Goal: Task Accomplishment & Management: Complete application form

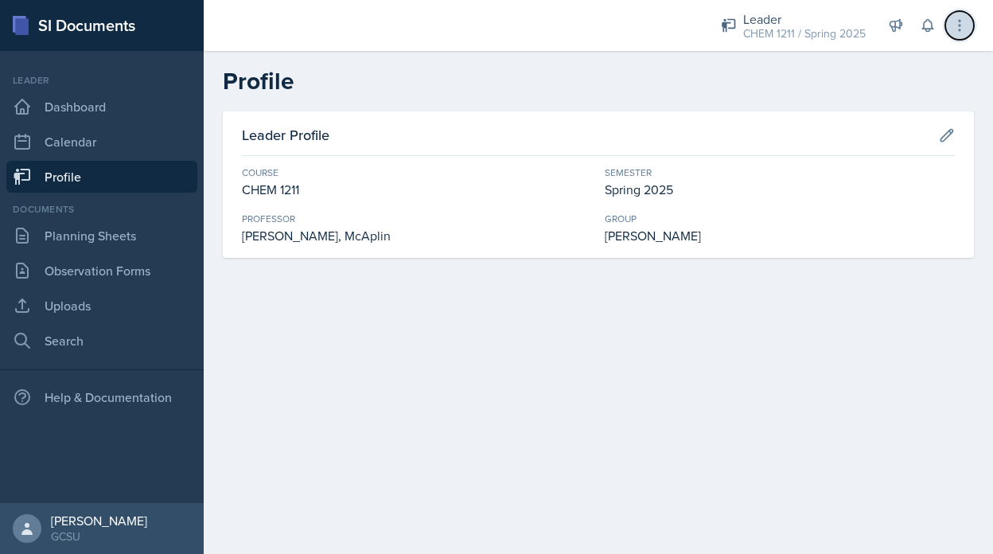
click at [961, 17] on icon at bounding box center [959, 25] width 16 height 16
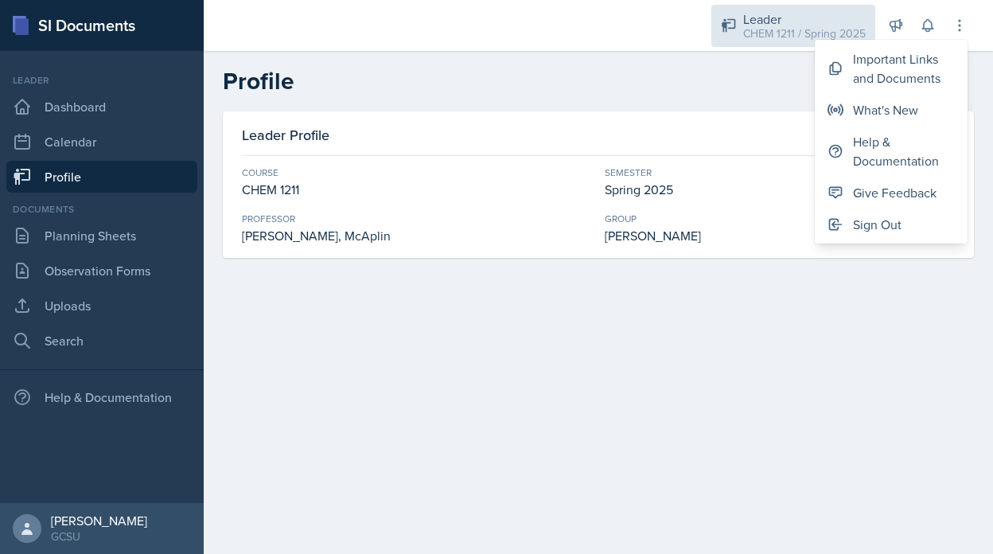
click at [797, 27] on div "CHEM 1211 / Spring 2025" at bounding box center [804, 33] width 122 height 17
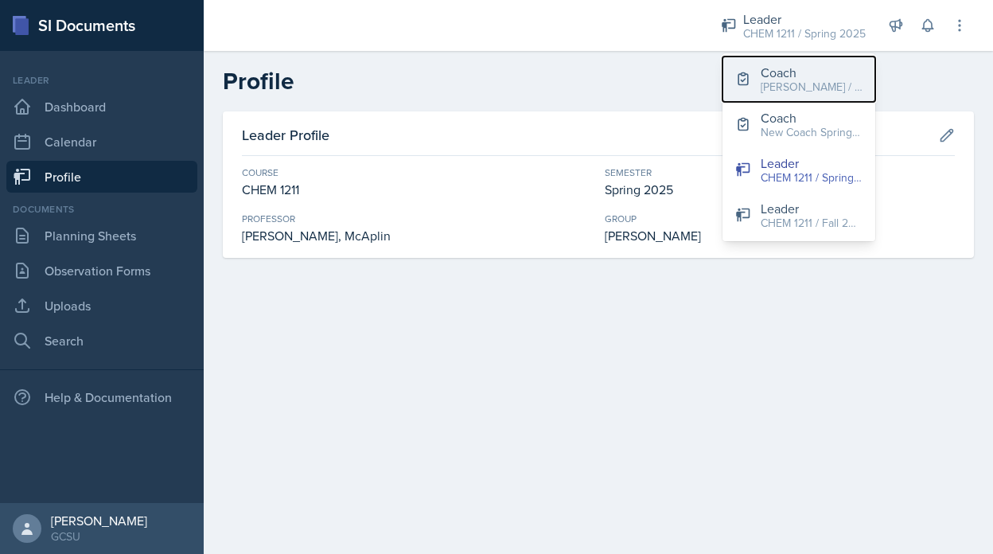
click at [809, 100] on button "Coach [PERSON_NAME] / Fall 2025" at bounding box center [798, 78] width 153 height 45
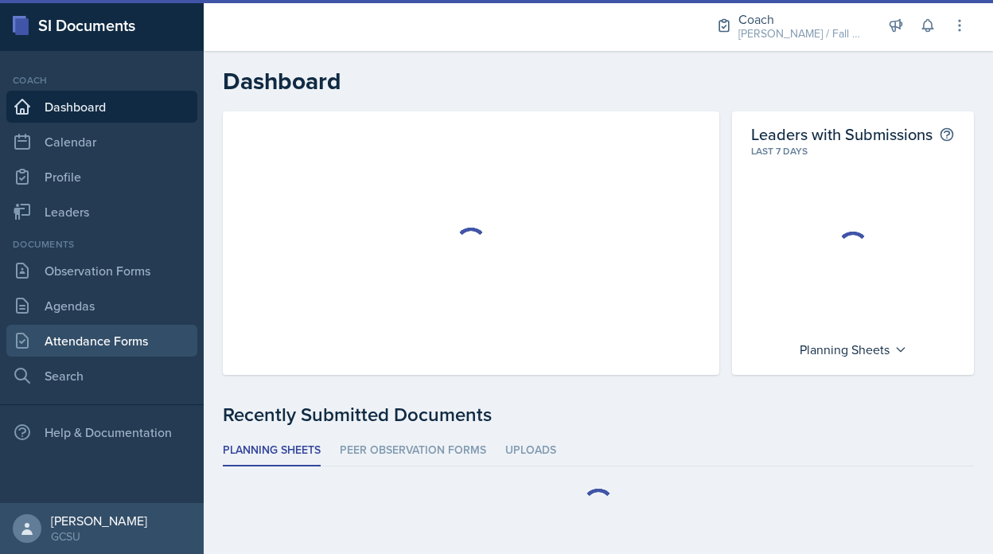
click at [118, 340] on link "Attendance Forms" at bounding box center [101, 340] width 191 height 32
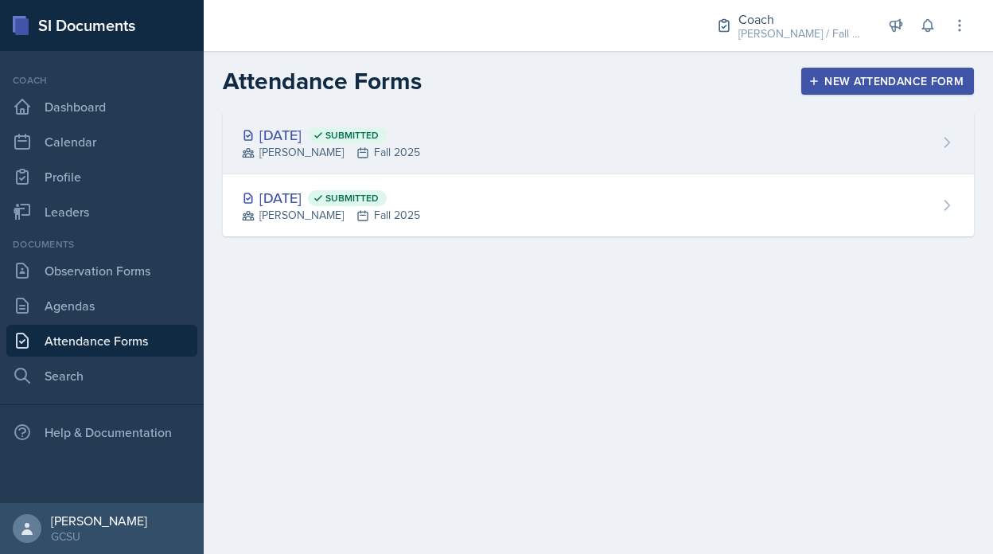
click at [420, 146] on div "[PERSON_NAME] Fall 2025" at bounding box center [331, 152] width 178 height 17
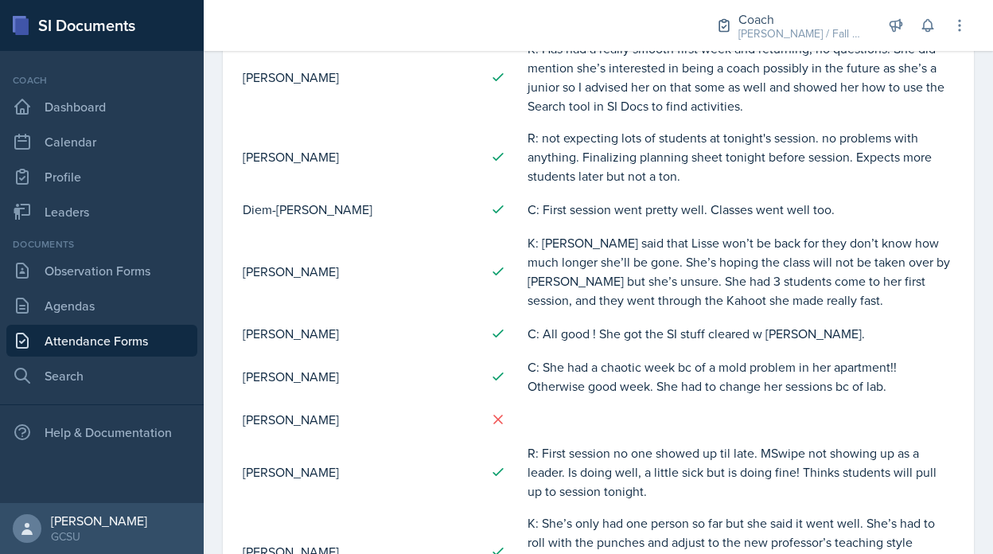
scroll to position [853, 0]
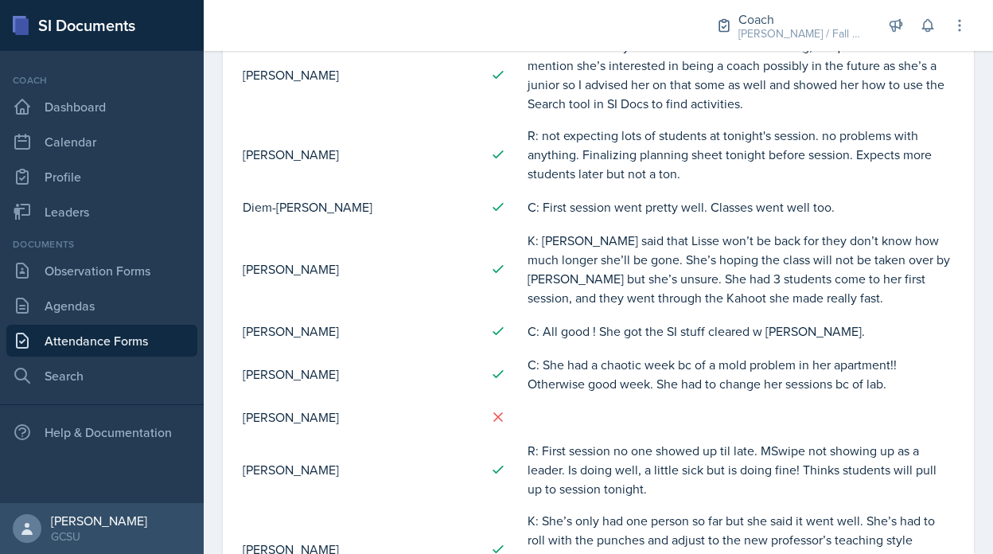
click at [177, 340] on link "Attendance Forms" at bounding box center [101, 340] width 191 height 32
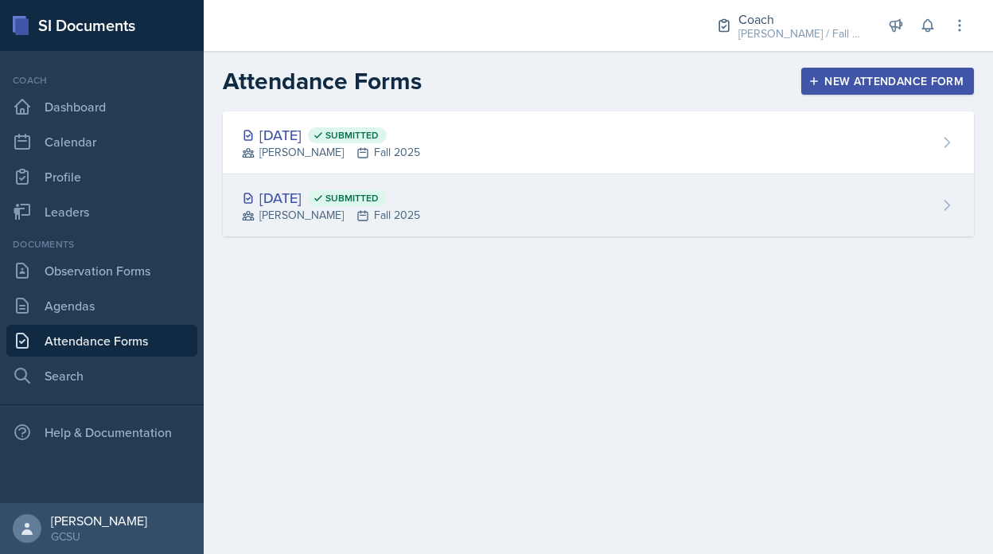
click at [360, 209] on div "[PERSON_NAME] Fall 2025" at bounding box center [331, 215] width 178 height 17
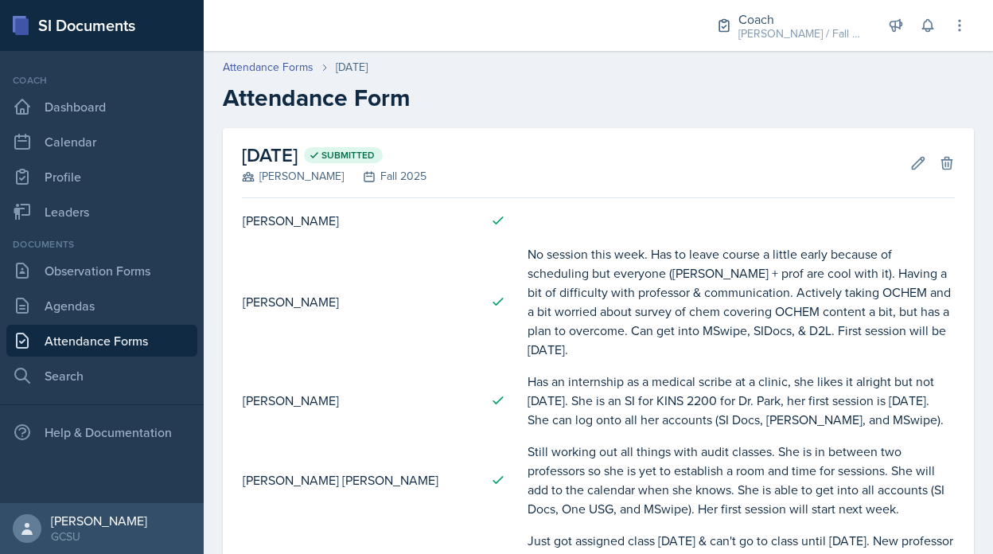
click at [923, 177] on div "[DATE] Submitted [PERSON_NAME] Fall 2025 Edit Delete" at bounding box center [598, 163] width 713 height 70
click at [921, 165] on icon at bounding box center [918, 163] width 16 height 16
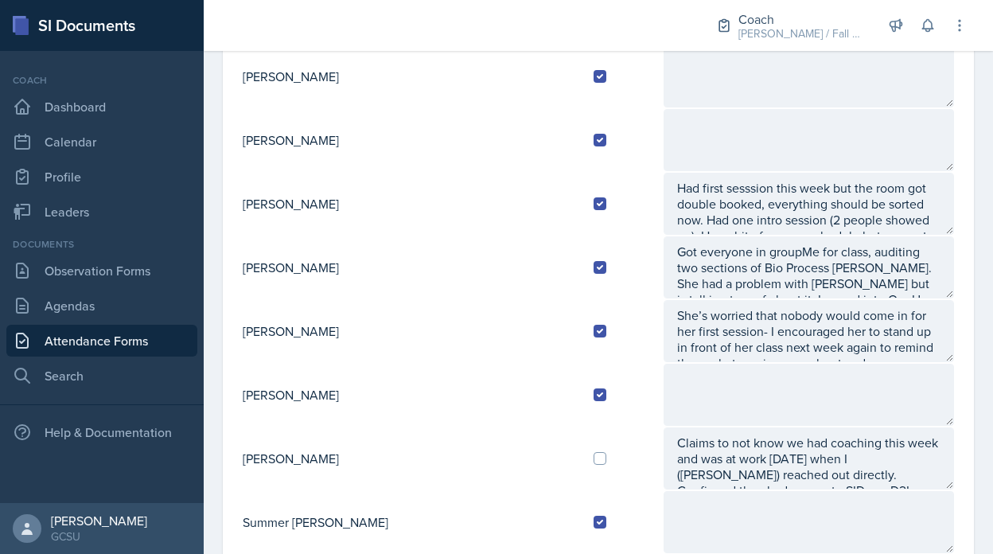
scroll to position [1618, 0]
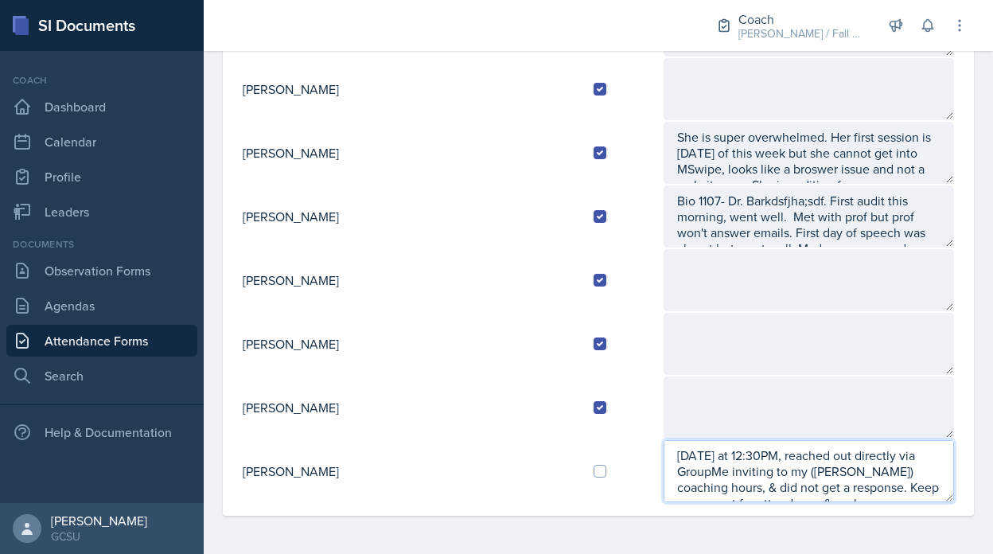
click at [663, 464] on textarea "[DATE] at 12:30PM, reached out directly via GroupMe inviting to my ([PERSON_NAM…" at bounding box center [808, 471] width 290 height 62
click at [663, 456] on textarea "[DATE] at 12:30PM, reached out directly via GroupMe inviting to my ([PERSON_NAM…" at bounding box center [808, 471] width 290 height 62
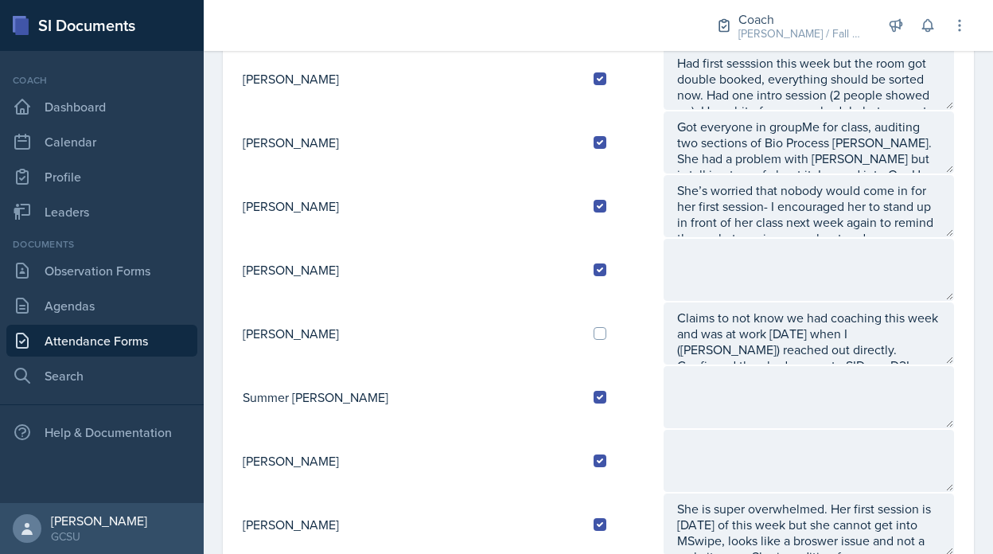
scroll to position [1239, 0]
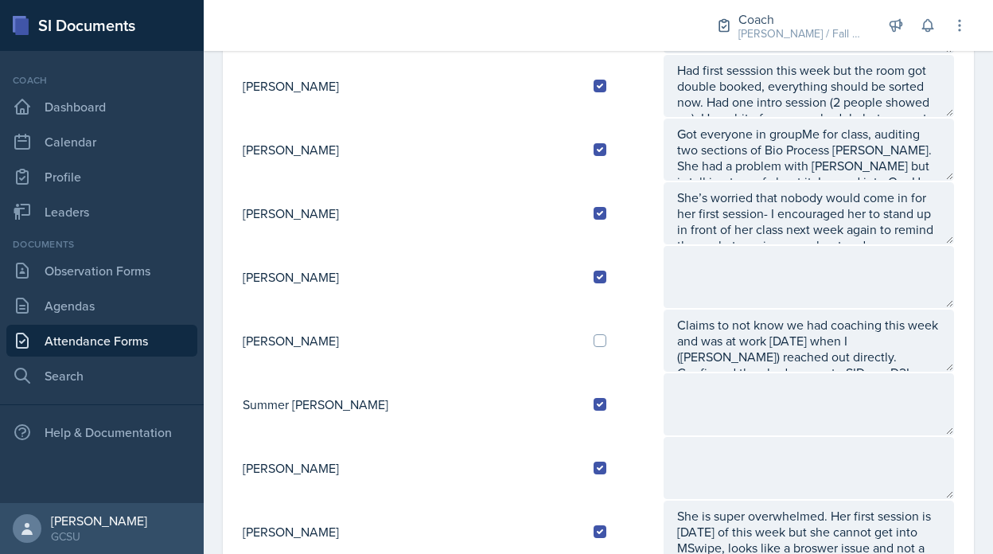
type textarea "A: [DATE] at 12:30PM, reached out directly via GroupMe inviting to my ([PERSON_…"
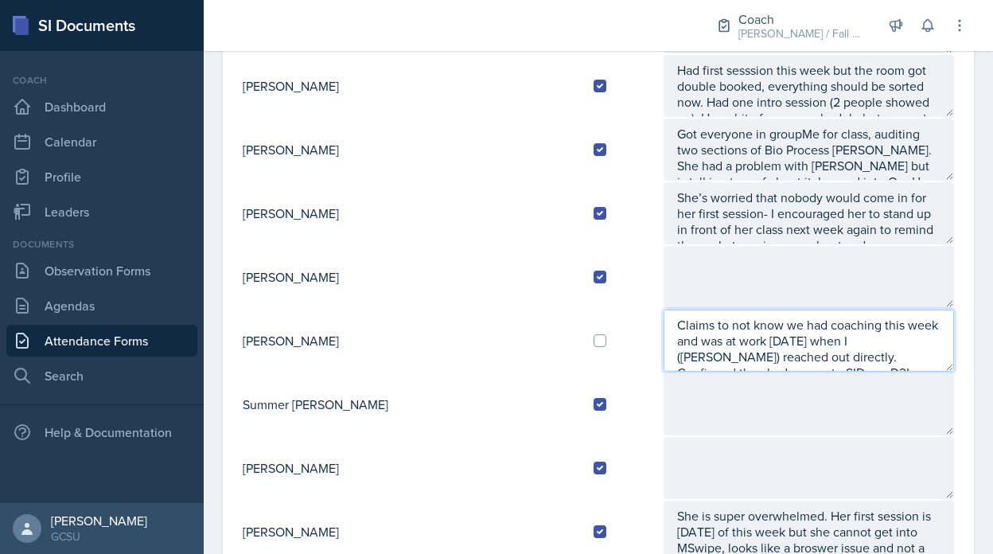
click at [663, 332] on textarea "Claims to not know we had coaching this week and was at work [DATE] when I ([PE…" at bounding box center [808, 340] width 290 height 62
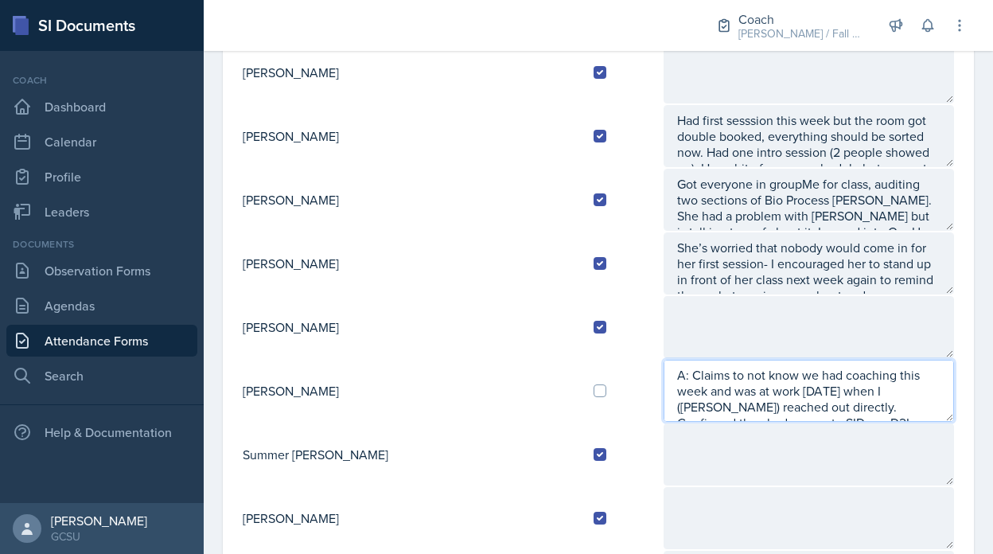
scroll to position [1182, 0]
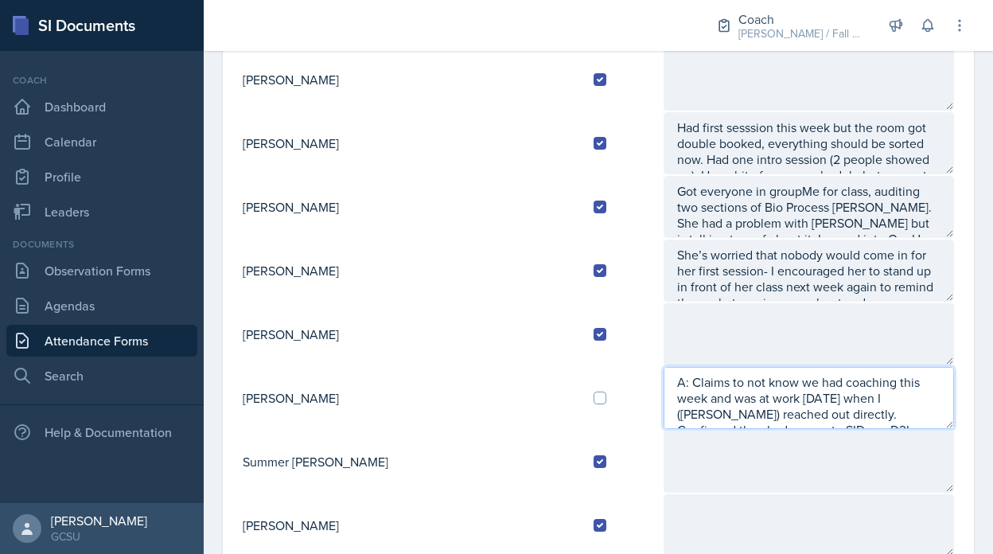
type textarea "A: Claims to not know we had coaching this week and was at work [DATE] when I (…"
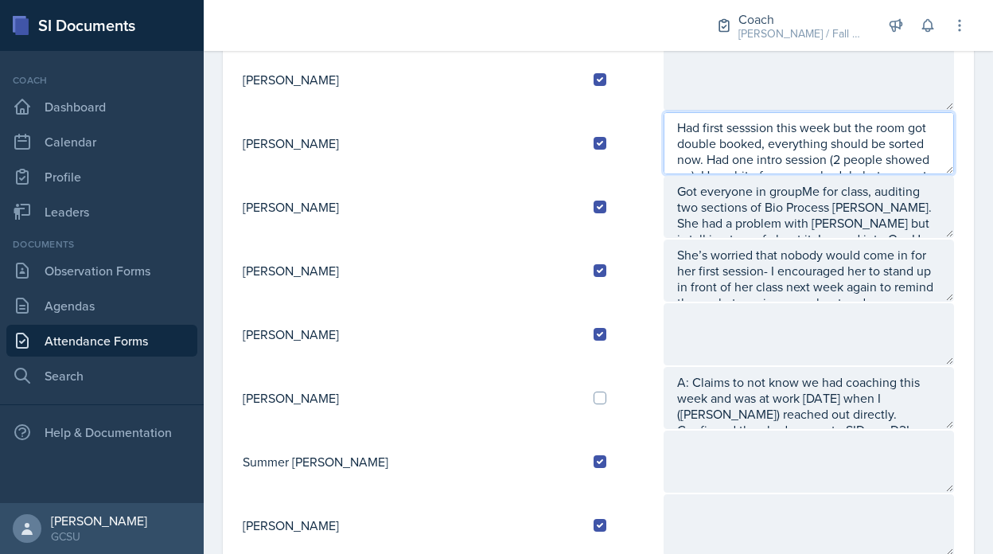
click at [663, 128] on textarea "Had first sesssion this week but the room got double booked, everything should …" at bounding box center [808, 143] width 290 height 62
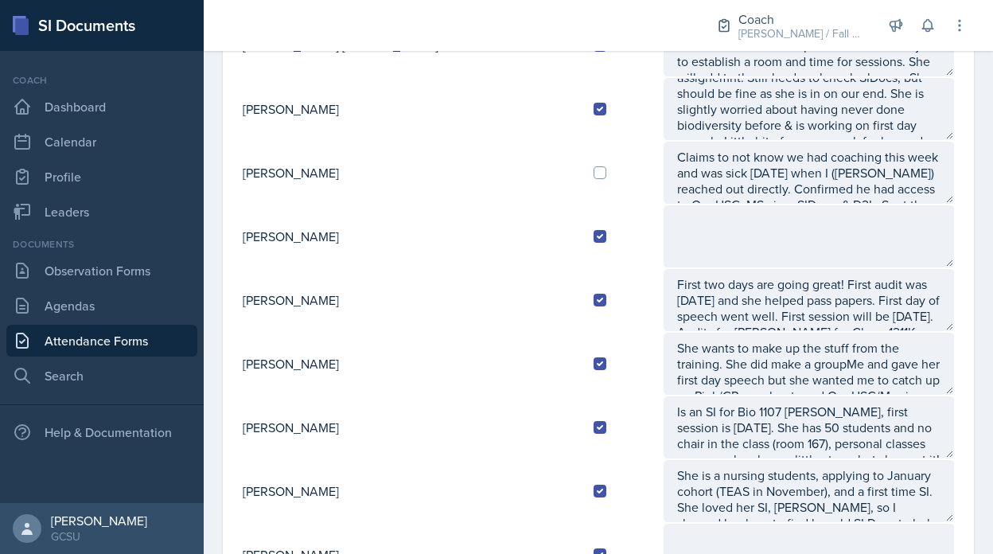
scroll to position [386, 0]
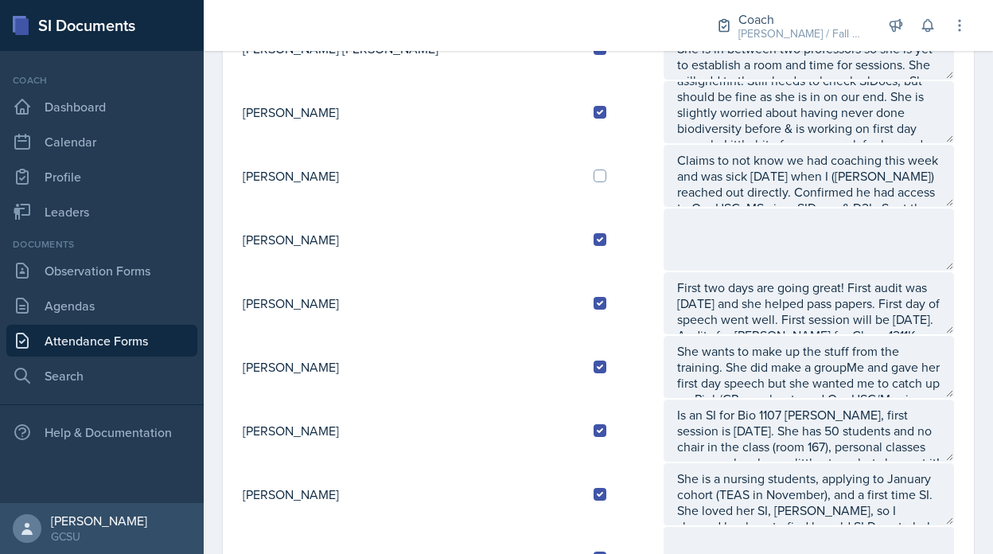
type textarea "A: Had first sesssion this week but the room got double booked, everything shou…"
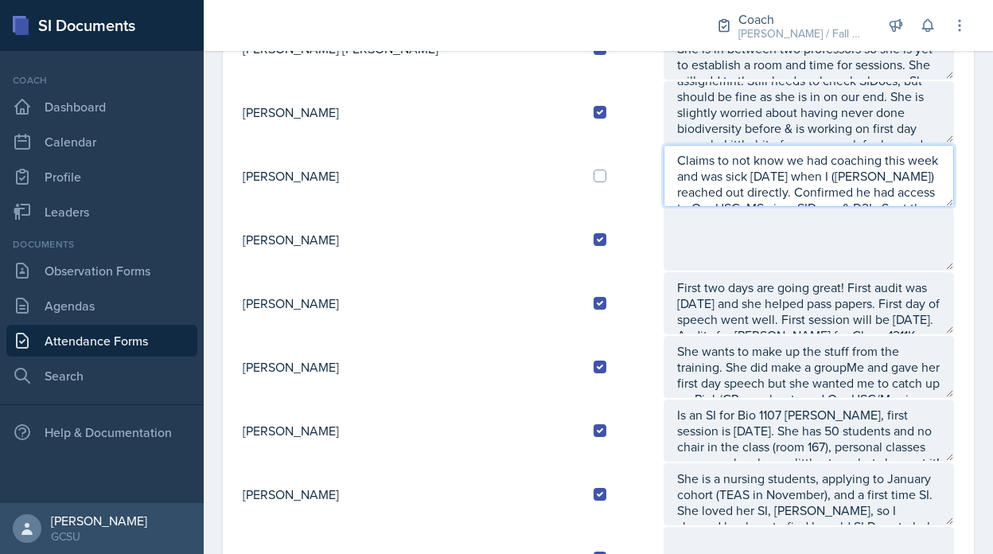
click at [663, 165] on textarea "Claims to not know we had coaching this week and was sick [DATE] when I ([PERSO…" at bounding box center [808, 176] width 290 height 62
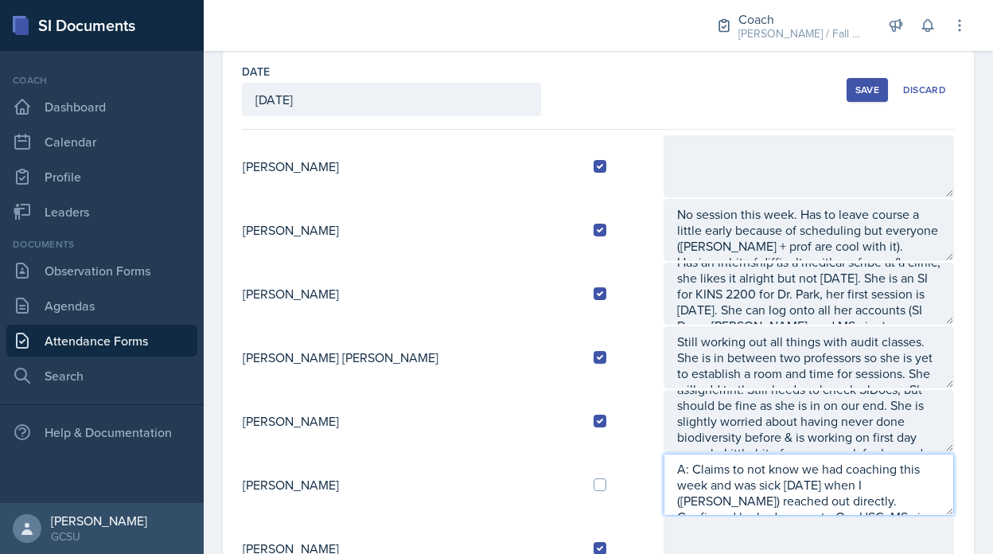
scroll to position [72, 0]
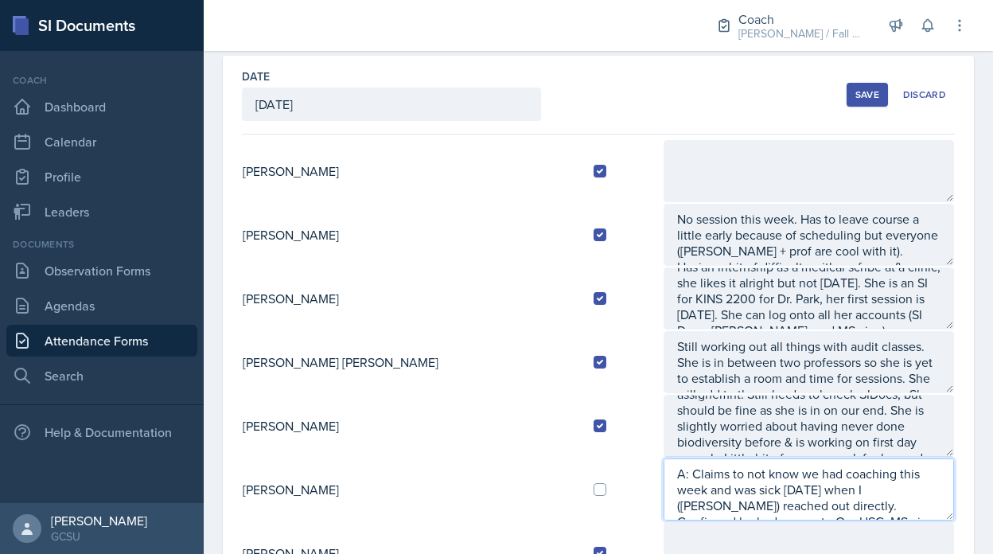
type textarea "A: Claims to not know we had coaching this week and was sick [DATE] when I ([PE…"
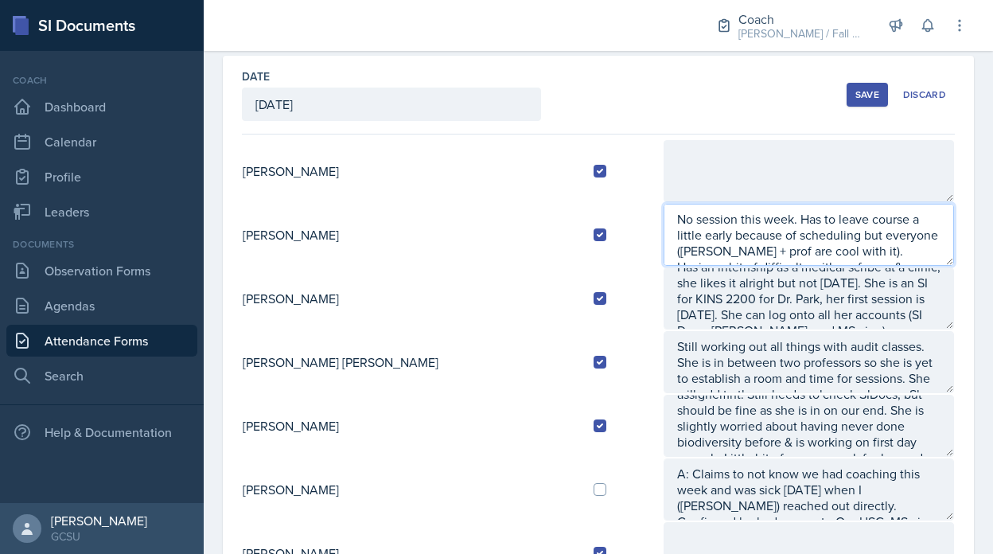
click at [663, 221] on textarea "No session this week. Has to leave course a little early because of scheduling …" at bounding box center [808, 235] width 290 height 62
click at [663, 220] on textarea "No session this week. Has to leave course a little early because of scheduling …" at bounding box center [808, 235] width 290 height 62
type textarea "A: No session this week. Has to leave course a little early because of scheduli…"
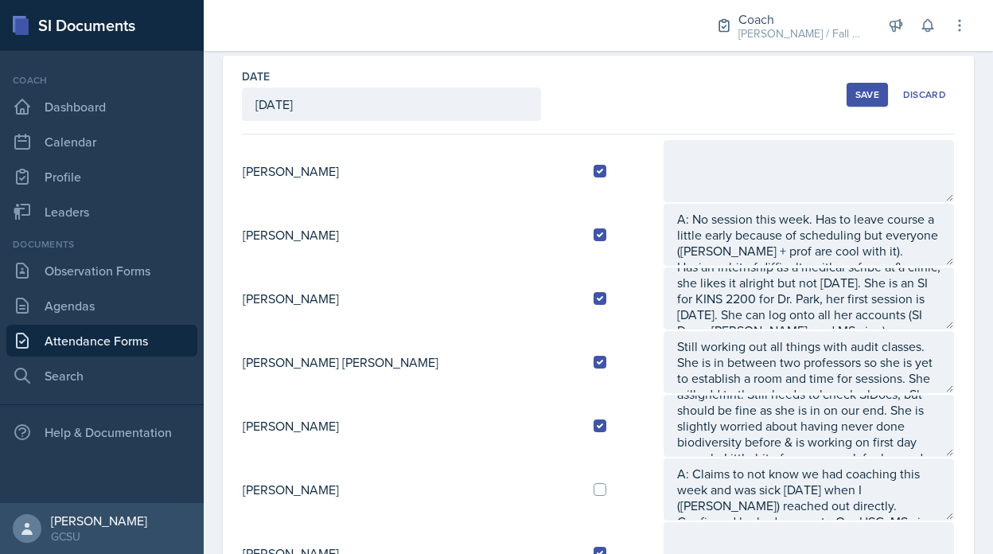
click at [854, 101] on button "Save" at bounding box center [866, 95] width 41 height 24
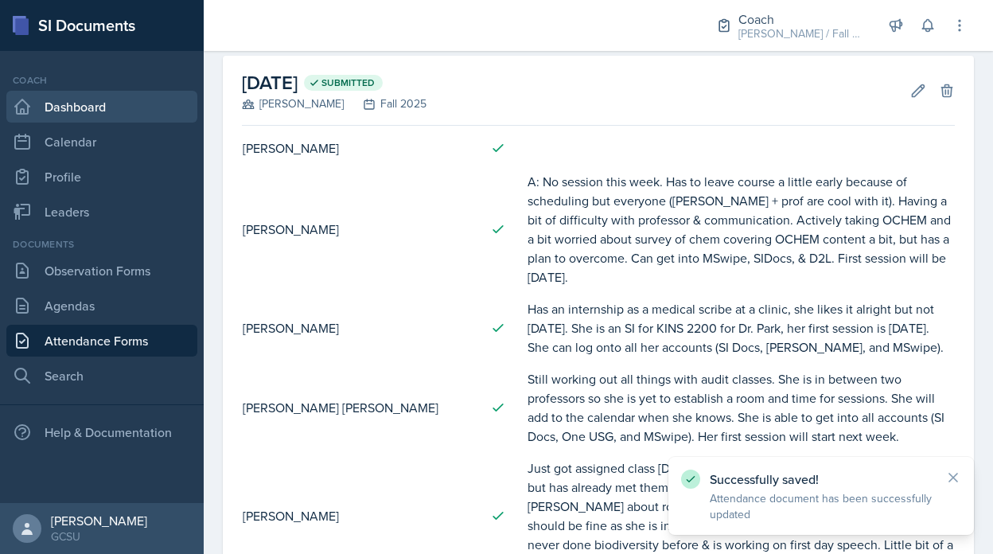
click at [118, 103] on link "Dashboard" at bounding box center [101, 107] width 191 height 32
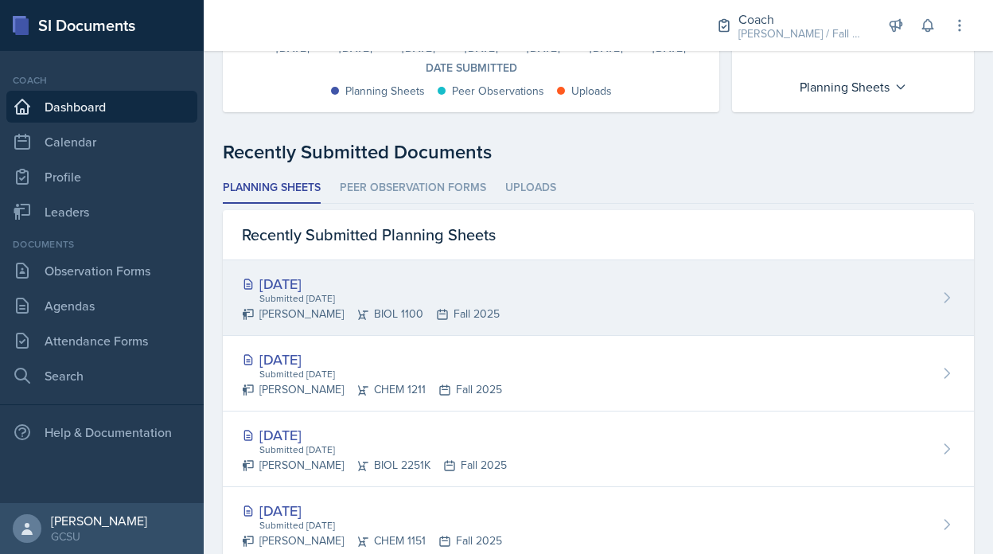
scroll to position [328, 0]
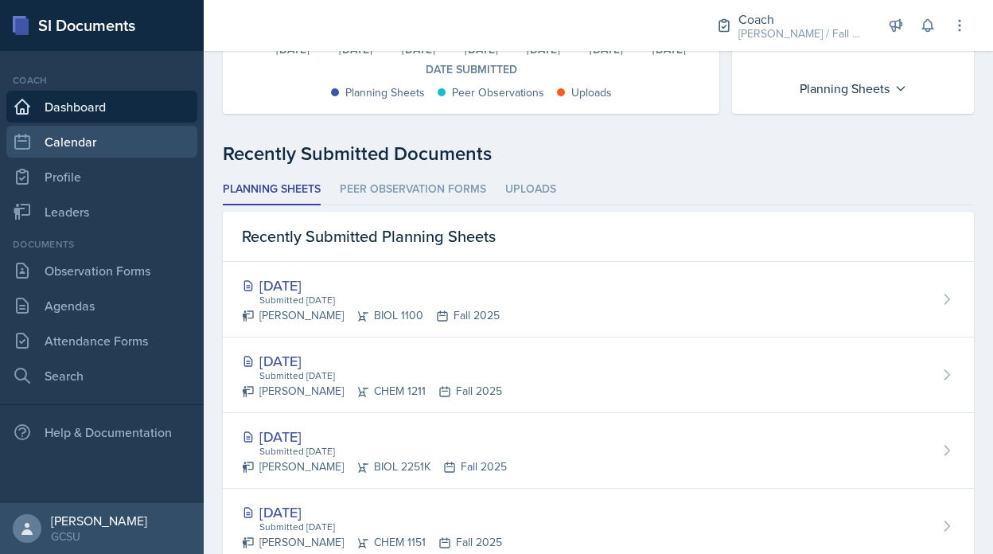
click at [111, 149] on link "Calendar" at bounding box center [101, 142] width 191 height 32
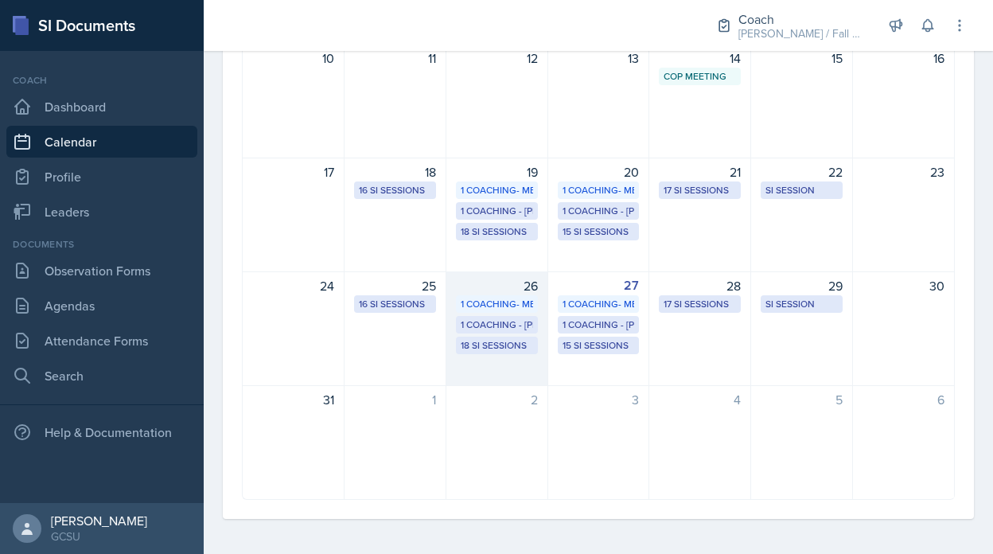
scroll to position [397, 0]
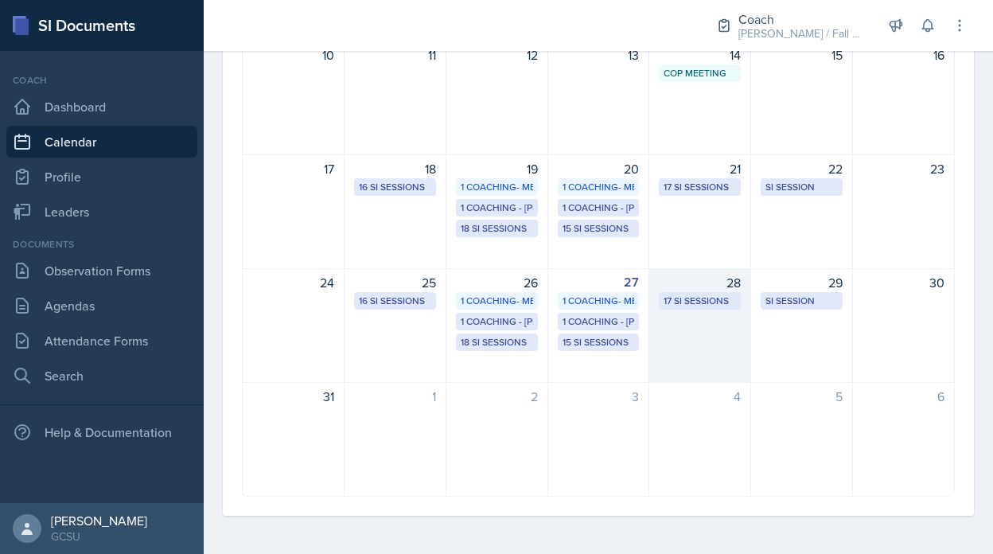
click at [720, 329] on div "28 17 SI Sessions" at bounding box center [700, 325] width 102 height 115
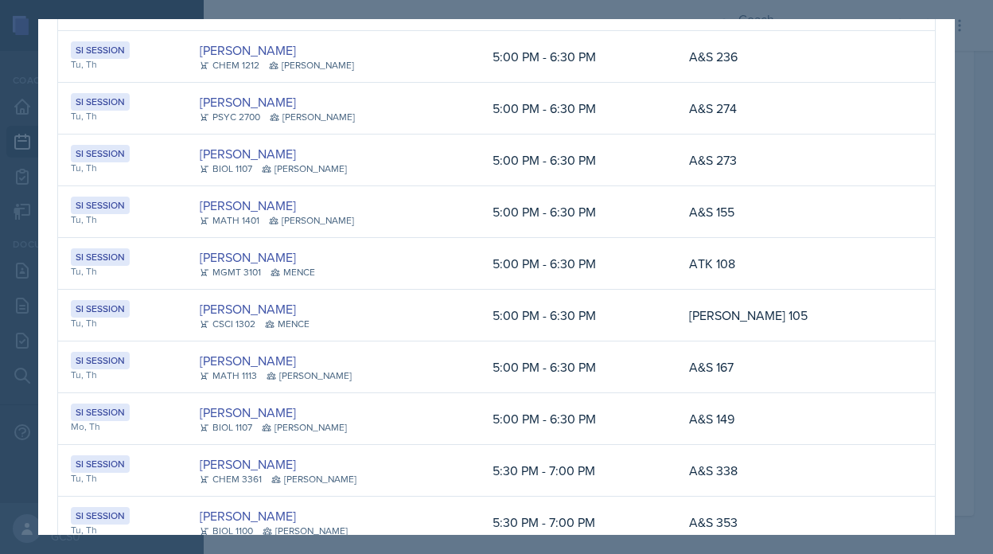
scroll to position [146, 0]
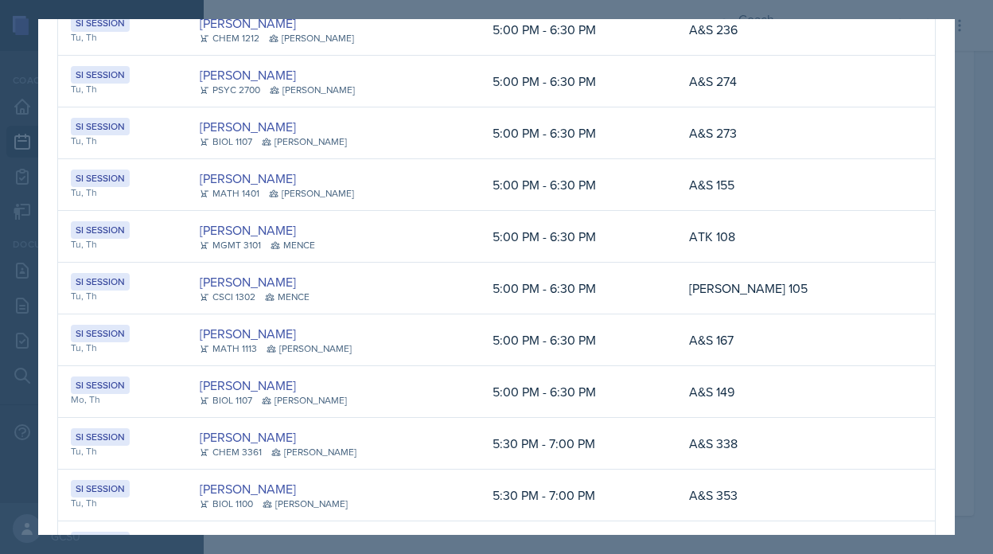
click at [981, 246] on div at bounding box center [496, 277] width 993 height 554
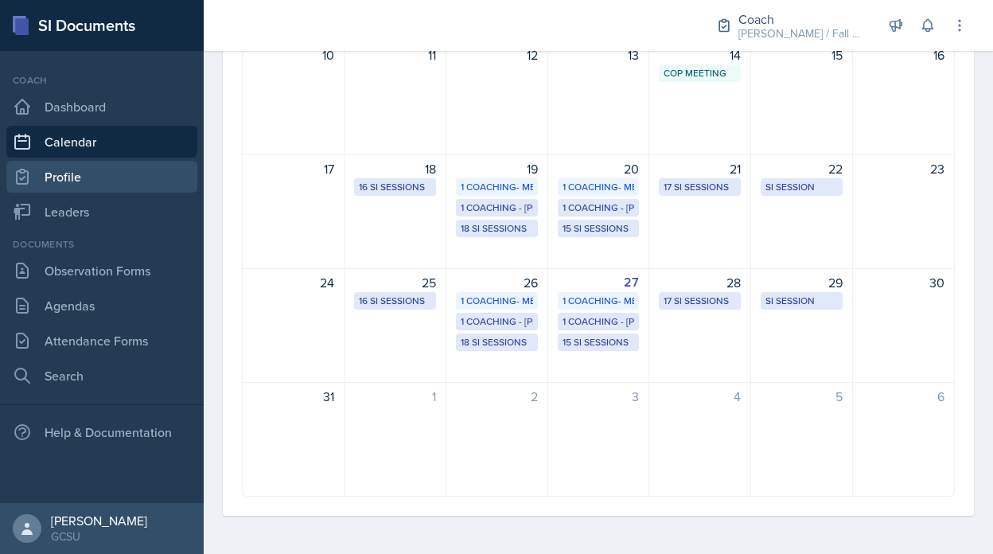
click at [114, 171] on link "Profile" at bounding box center [101, 177] width 191 height 32
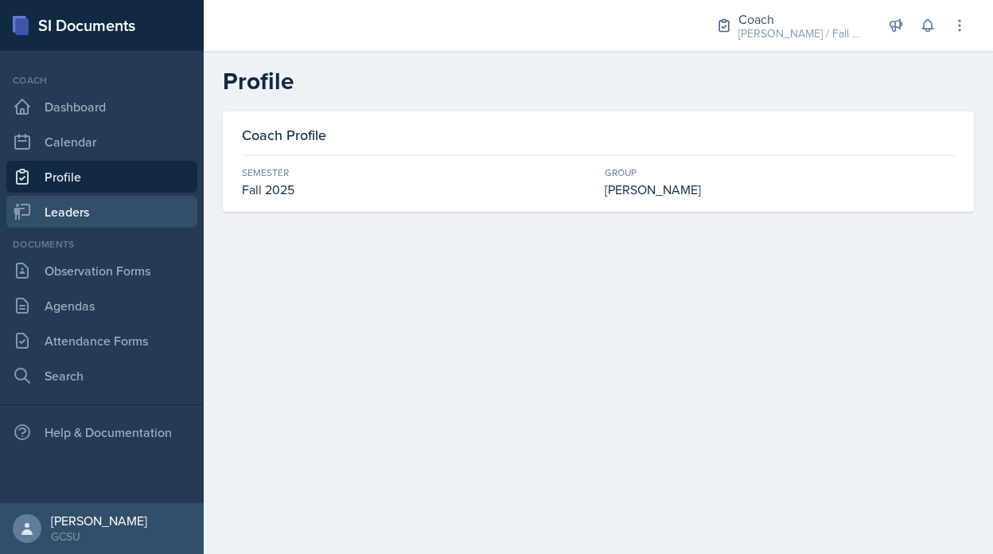
click at [113, 210] on link "Leaders" at bounding box center [101, 212] width 191 height 32
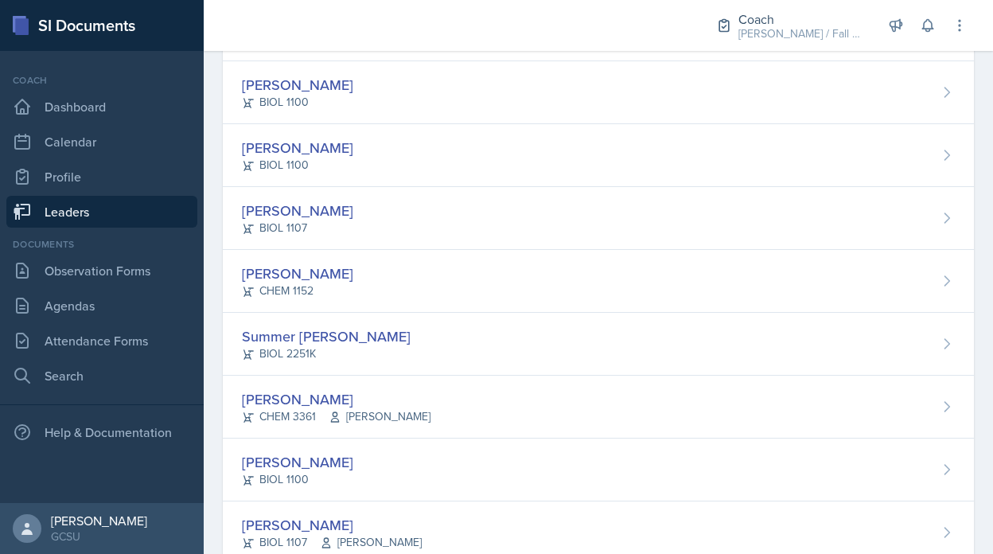
scroll to position [1300, 0]
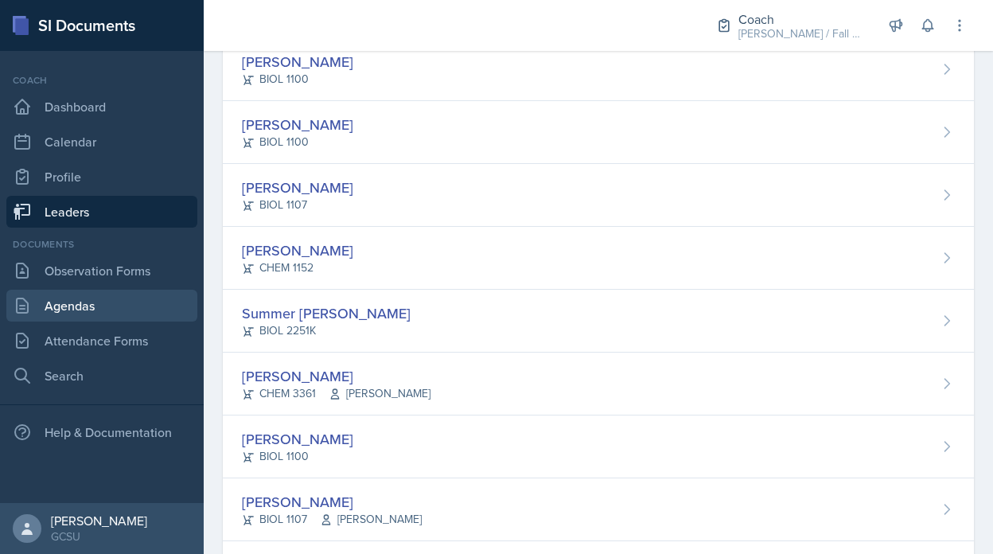
click at [101, 289] on link "Agendas" at bounding box center [101, 305] width 191 height 32
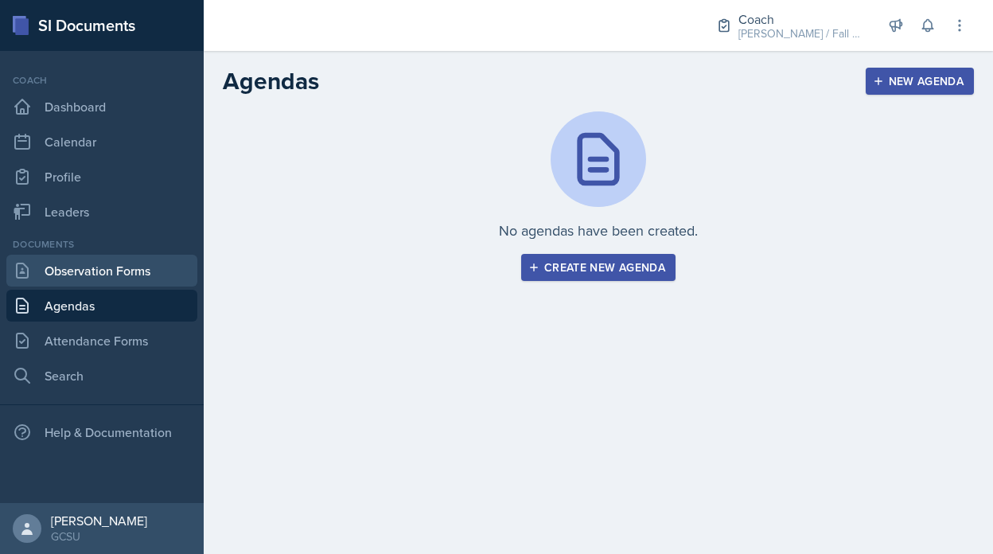
click at [101, 262] on link "Observation Forms" at bounding box center [101, 270] width 191 height 32
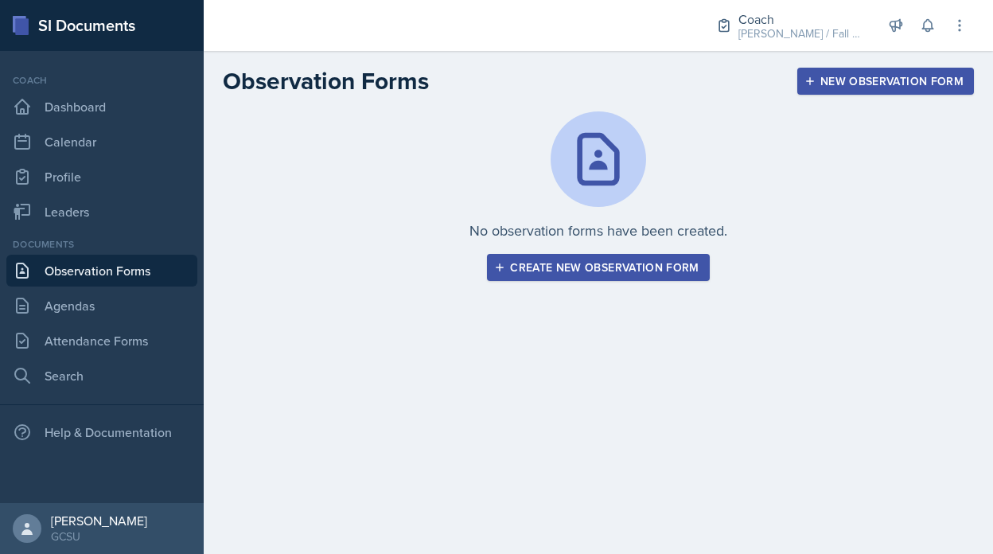
click at [488, 263] on button "Create new observation form" at bounding box center [598, 267] width 222 height 27
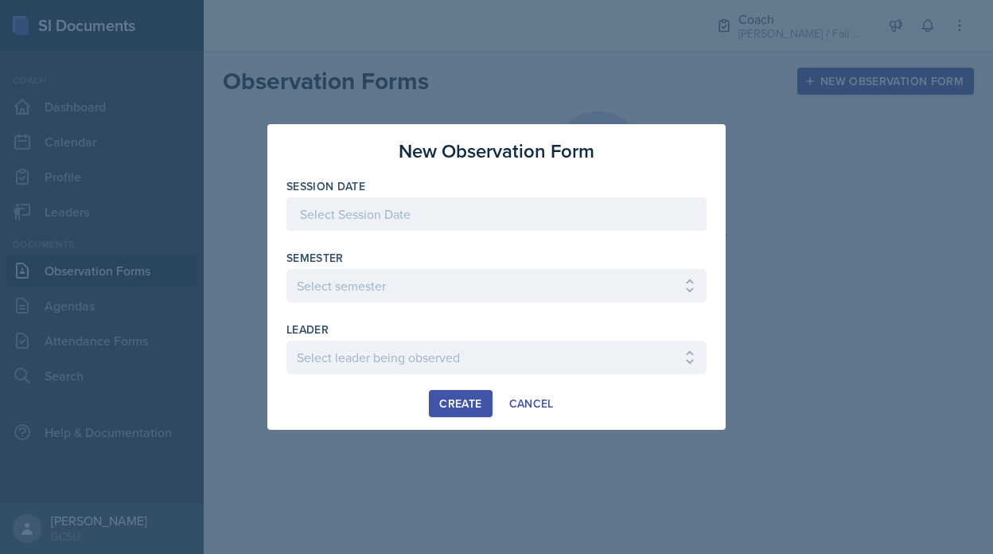
click at [421, 209] on div at bounding box center [496, 213] width 420 height 33
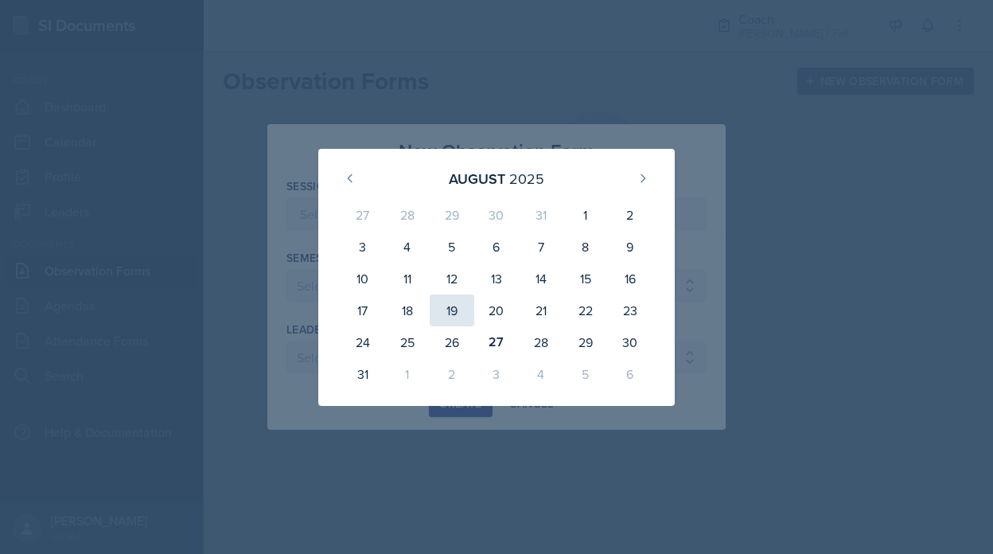
click at [449, 297] on div "19" at bounding box center [451, 310] width 45 height 32
type input "[DATE]"
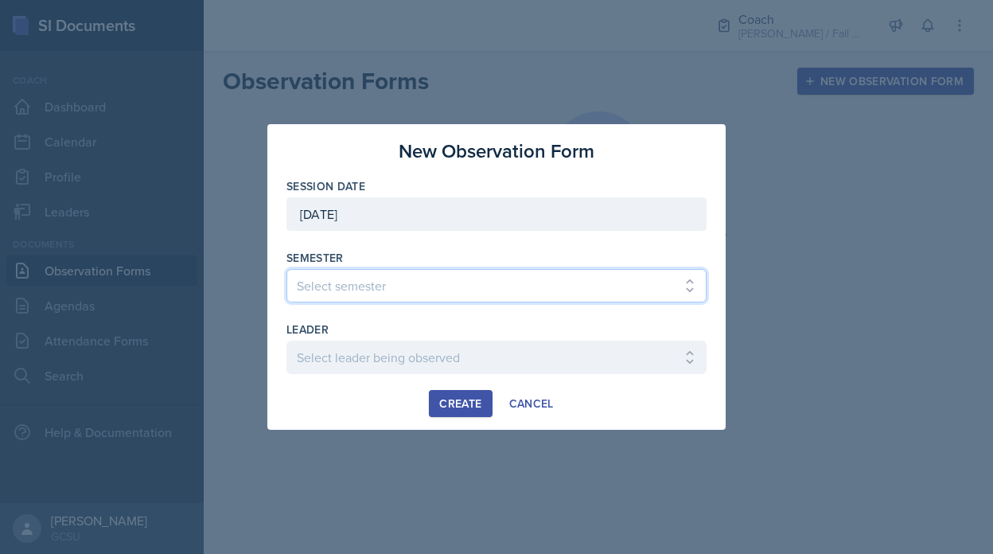
click at [368, 271] on select "Select semester All Spring 2020 Fall 2023 Spring 2019 Spring 2018 Fall 2017 Spr…" at bounding box center [496, 285] width 420 height 33
select select "62cb7288-69af-4adc-90fb-2577f65fa5b6"
click at [286, 269] on select "Select semester All Spring 2020 Fall 2023 Spring 2019 Spring 2018 Fall 2017 Spr…" at bounding box center [496, 285] width 420 height 33
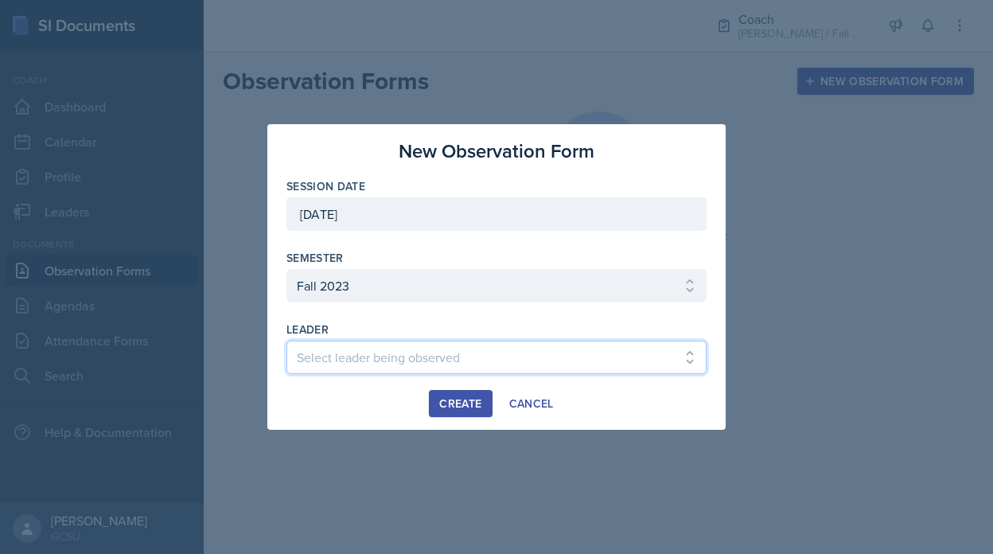
click at [385, 356] on select "Select leader being observed [PERSON_NAME] / BIOL 1107 / [PERSON_NAME] Breeze […" at bounding box center [496, 356] width 420 height 33
select select "42c47d88-44bd-45d4-a6f6-f7982efecc66"
click at [286, 340] on select "Select leader being observed [PERSON_NAME] / BIOL 1107 / [PERSON_NAME] Breeze […" at bounding box center [496, 356] width 420 height 33
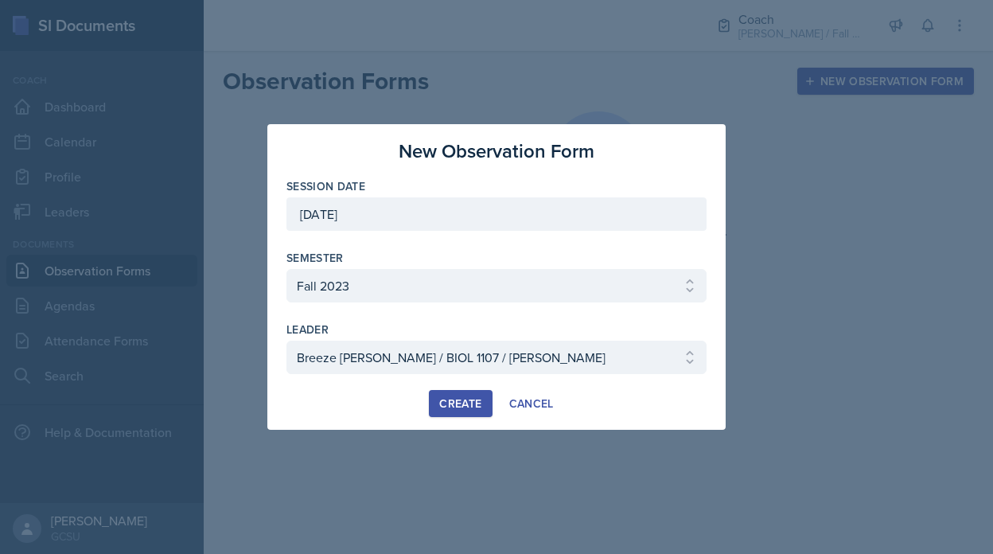
click at [472, 403] on div "Create" at bounding box center [460, 403] width 42 height 13
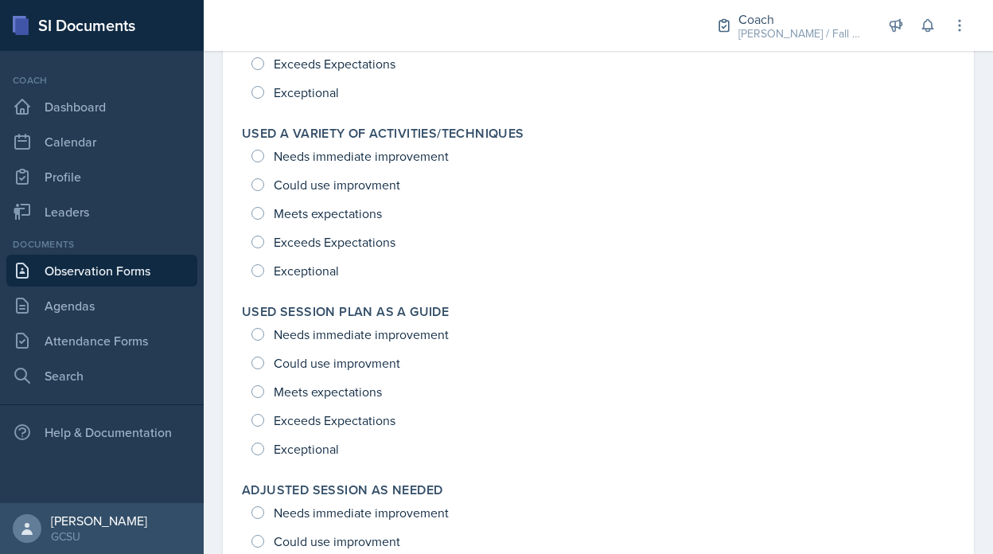
scroll to position [2236, 0]
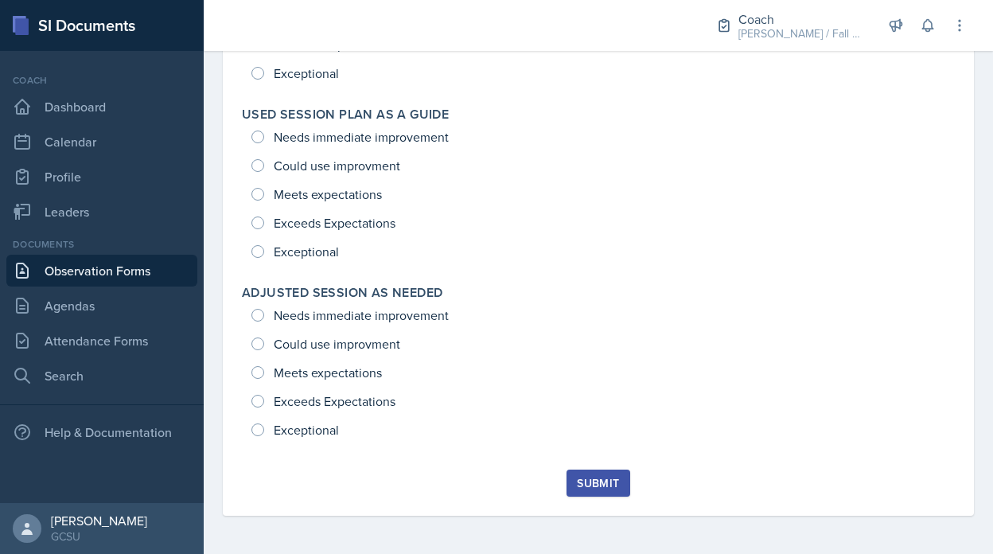
click at [118, 249] on div "Documents" at bounding box center [101, 244] width 191 height 14
click at [118, 261] on link "Observation Forms" at bounding box center [101, 270] width 191 height 32
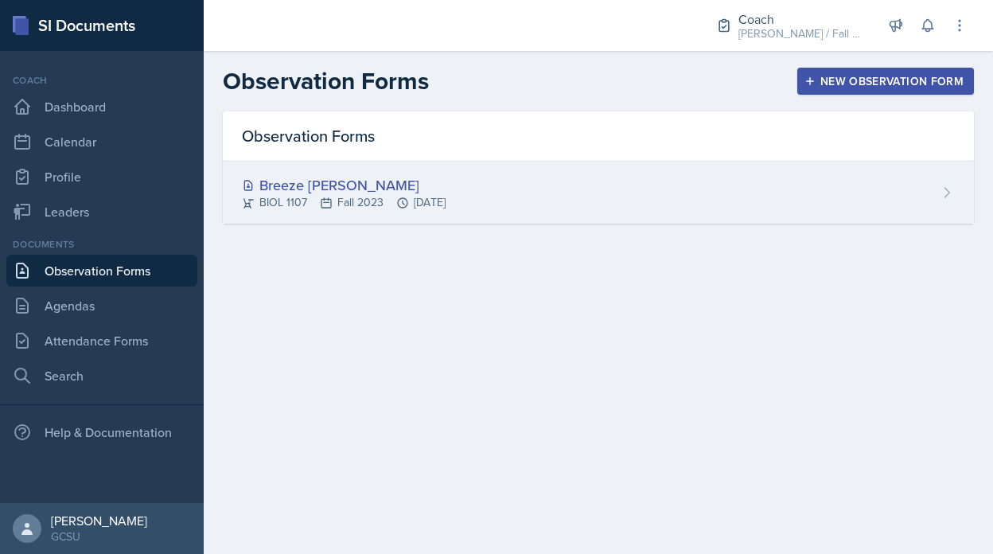
click at [932, 185] on div "Breeze [PERSON_NAME] BIOL 1107 Fall 2023 [DATE]" at bounding box center [598, 192] width 751 height 62
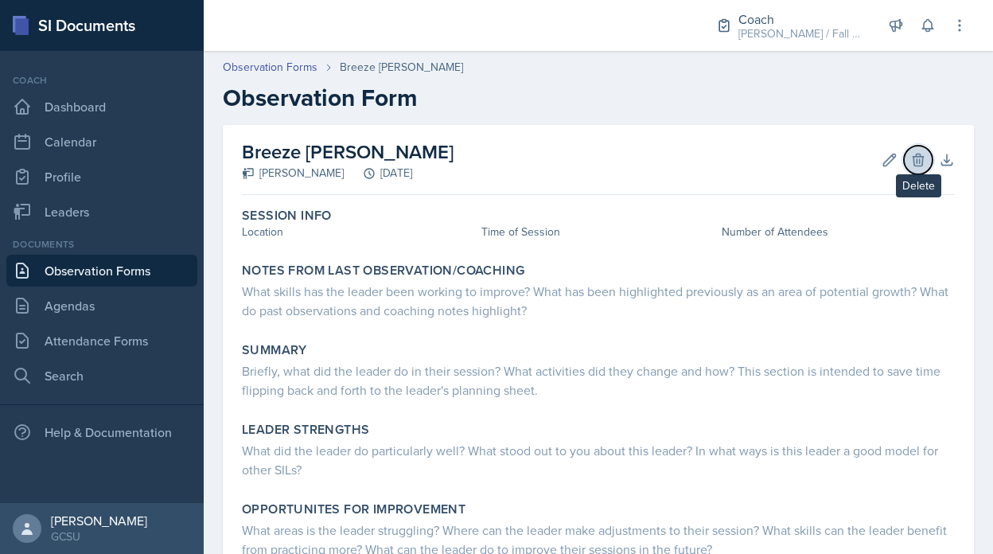
click at [911, 155] on icon at bounding box center [918, 160] width 16 height 16
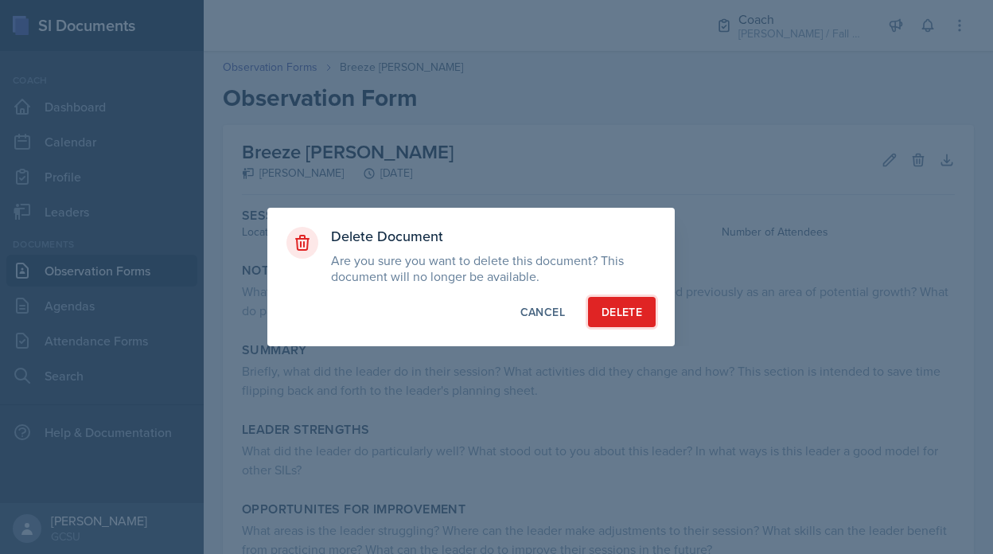
click at [632, 300] on button "Delete" at bounding box center [622, 312] width 68 height 30
click at [801, 27] on div at bounding box center [496, 277] width 993 height 554
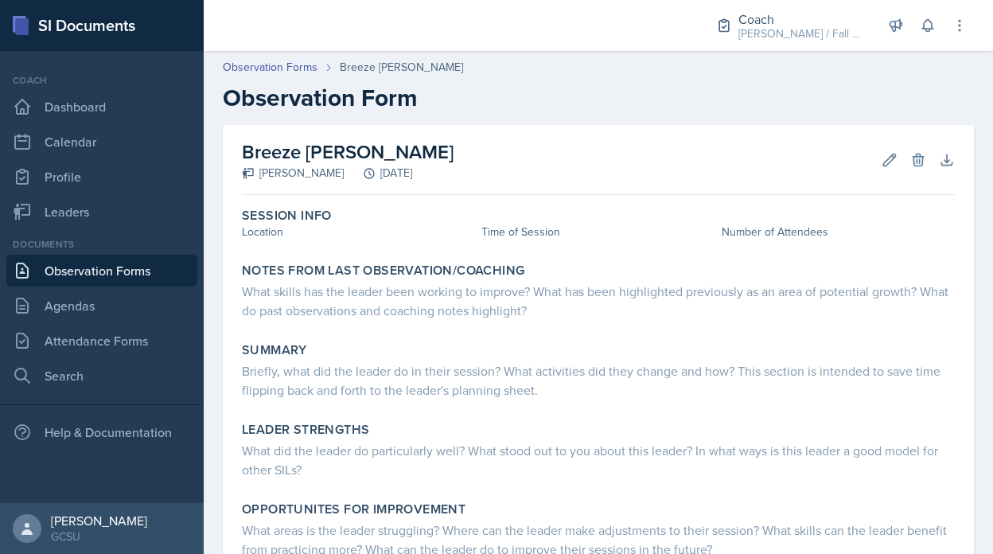
click at [801, 27] on div "[PERSON_NAME] / Fall 2025" at bounding box center [801, 33] width 127 height 17
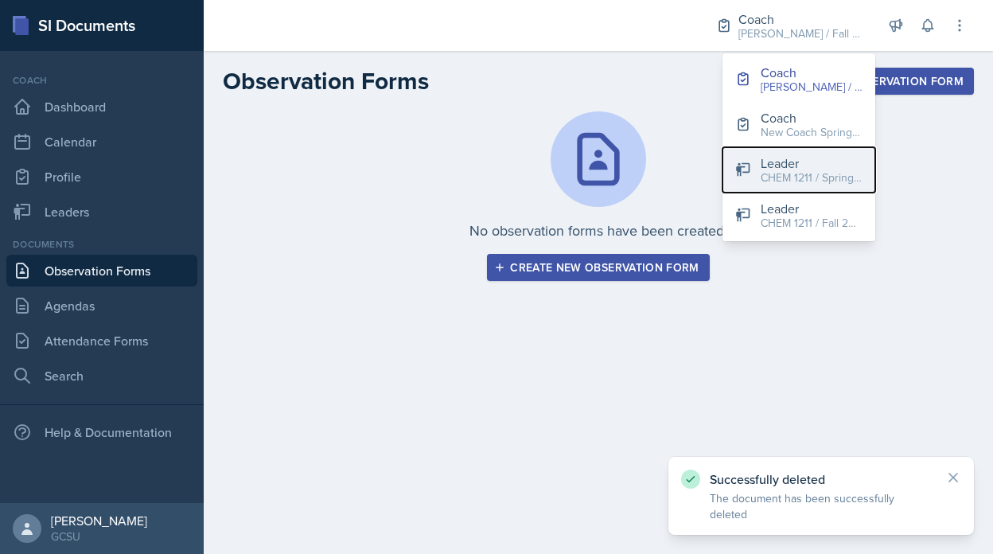
click at [774, 169] on div "CHEM 1211 / Spring 2025" at bounding box center [811, 177] width 102 height 17
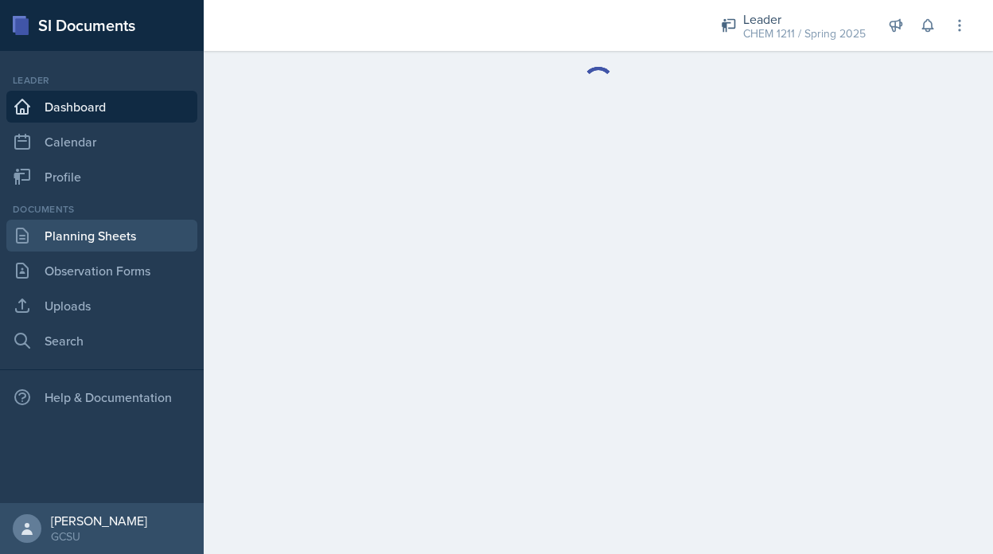
click at [70, 247] on link "Planning Sheets" at bounding box center [101, 236] width 191 height 32
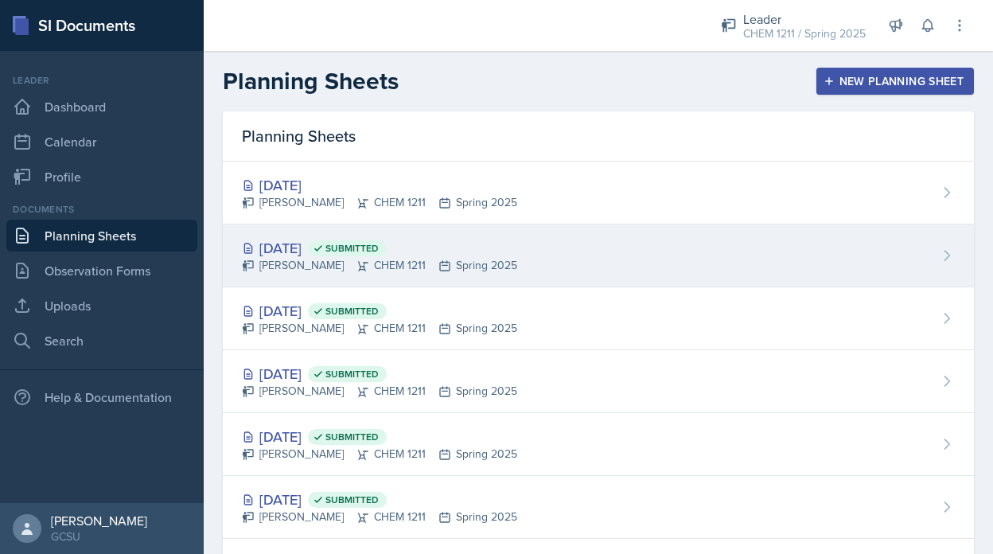
click at [434, 257] on div "[PERSON_NAME] CHEM 1211 Spring 2025" at bounding box center [379, 265] width 275 height 17
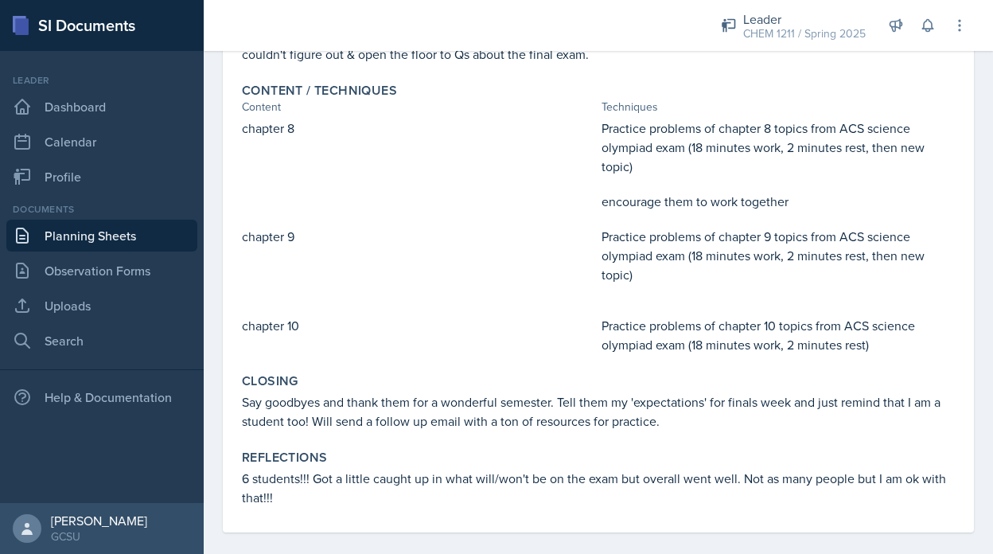
scroll to position [466, 0]
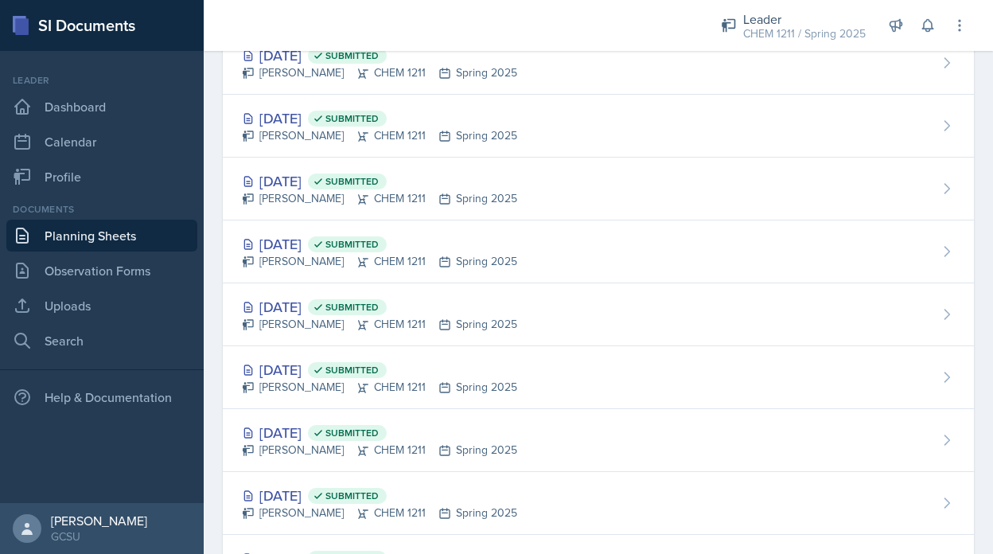
scroll to position [775, 0]
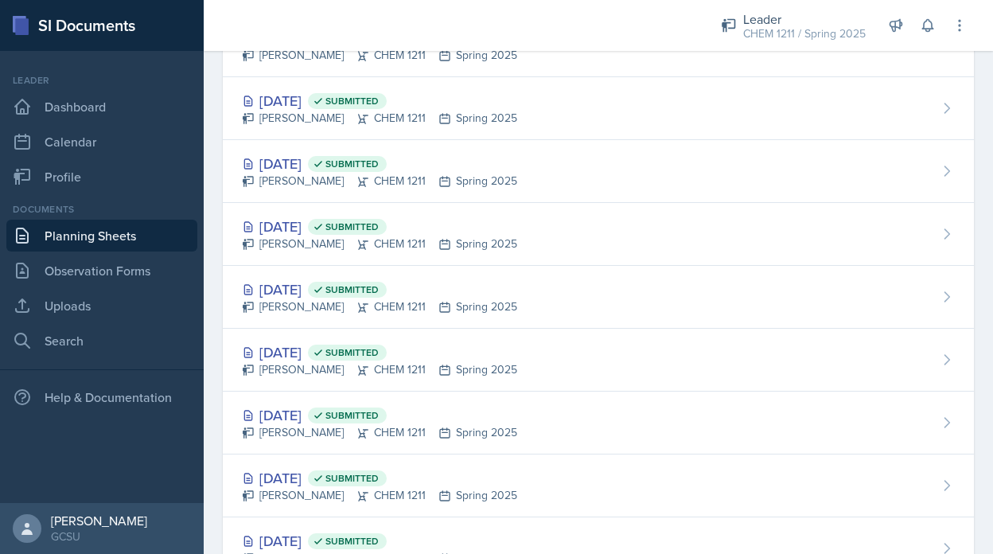
click at [302, 263] on div "[DATE] Submitted [PERSON_NAME] CHEM 1211 Spring 2025" at bounding box center [598, 234] width 751 height 63
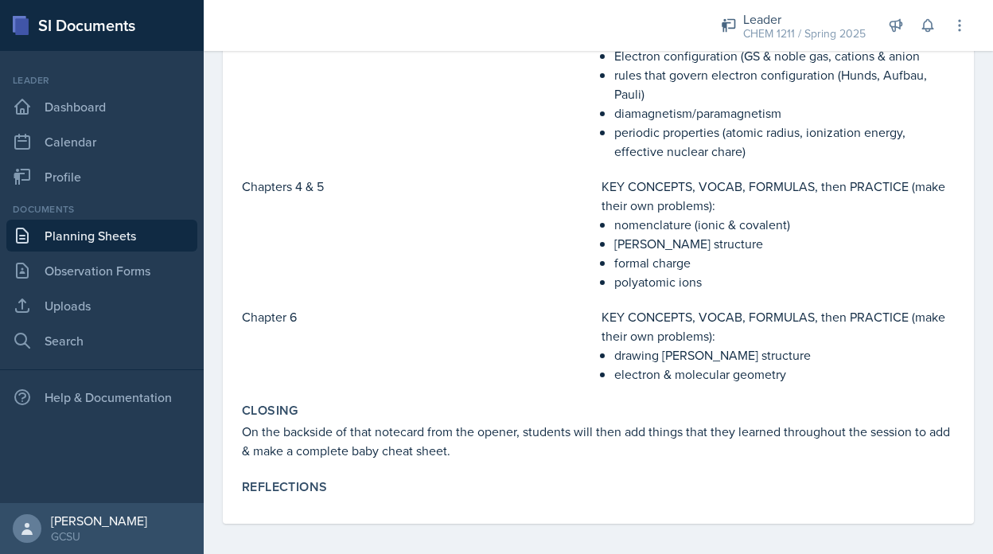
scroll to position [641, 0]
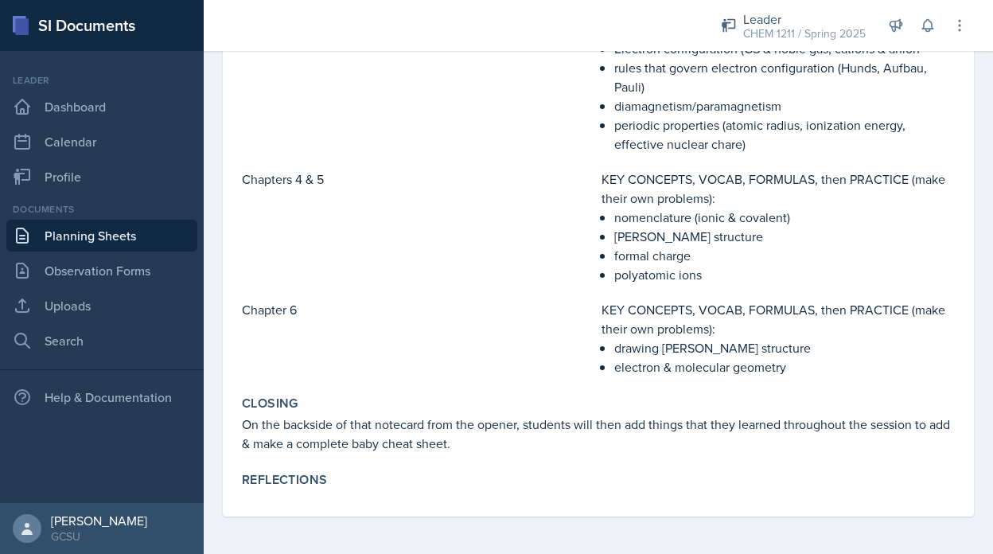
click at [82, 231] on link "Planning Sheets" at bounding box center [101, 236] width 191 height 32
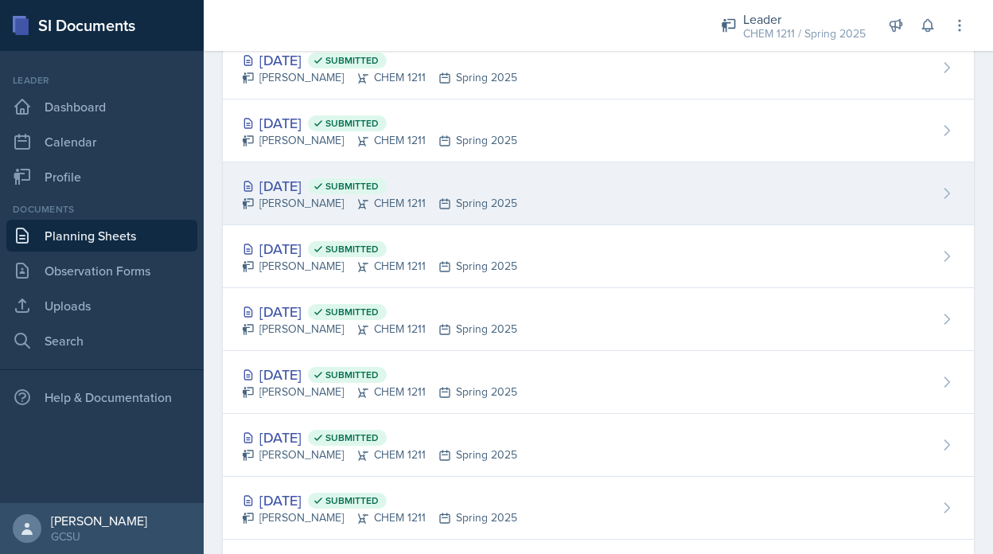
scroll to position [833, 0]
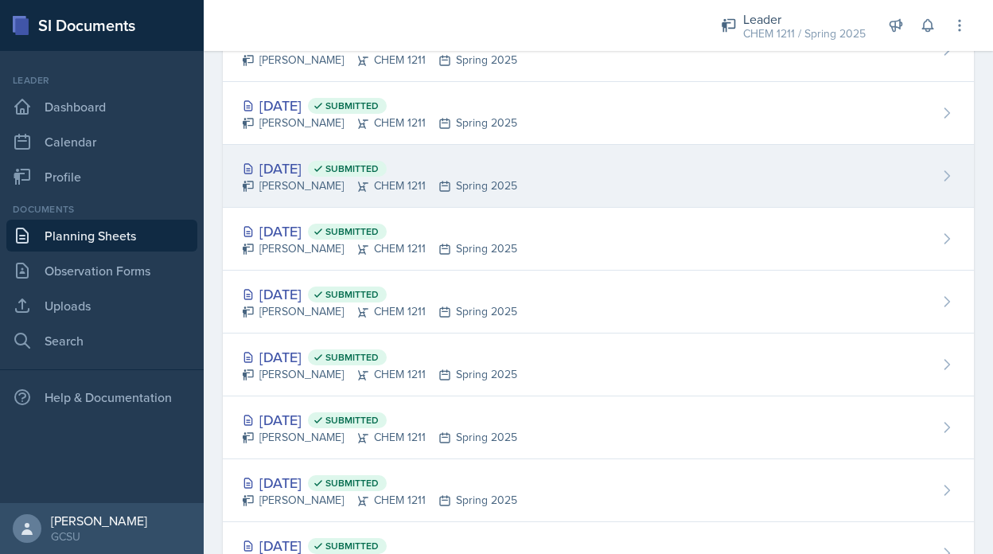
click at [438, 368] on icon at bounding box center [444, 374] width 13 height 13
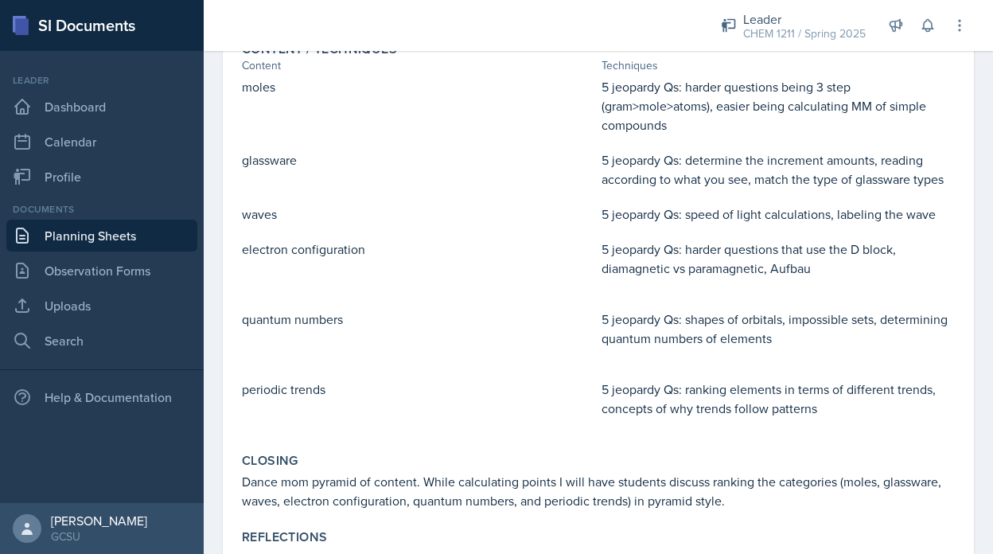
scroll to position [491, 0]
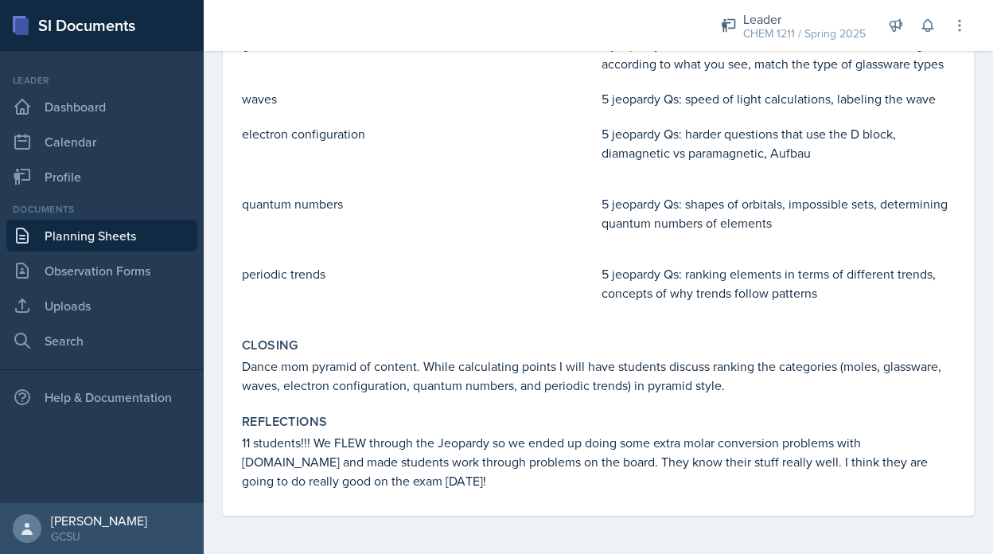
click at [136, 237] on link "Planning Sheets" at bounding box center [101, 236] width 191 height 32
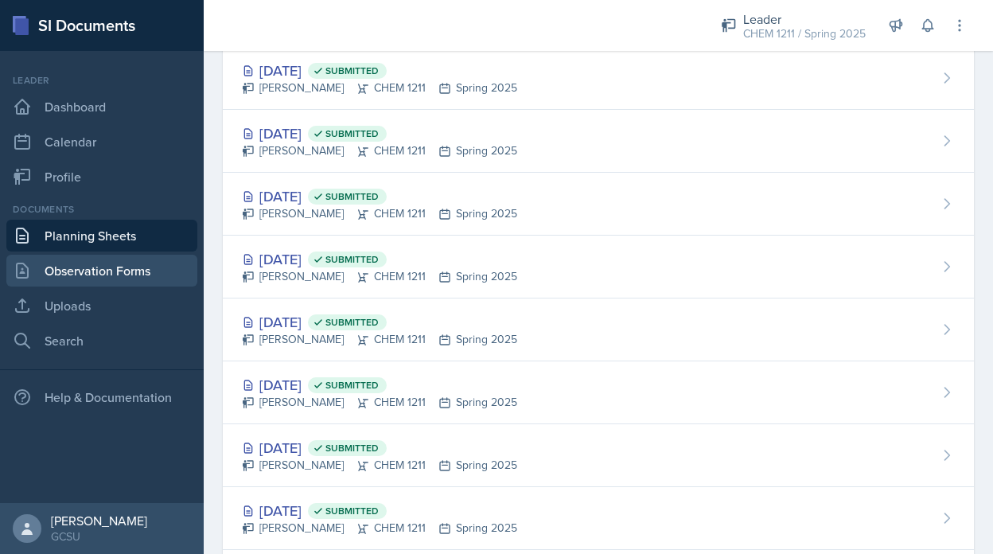
click at [135, 264] on link "Observation Forms" at bounding box center [101, 270] width 191 height 32
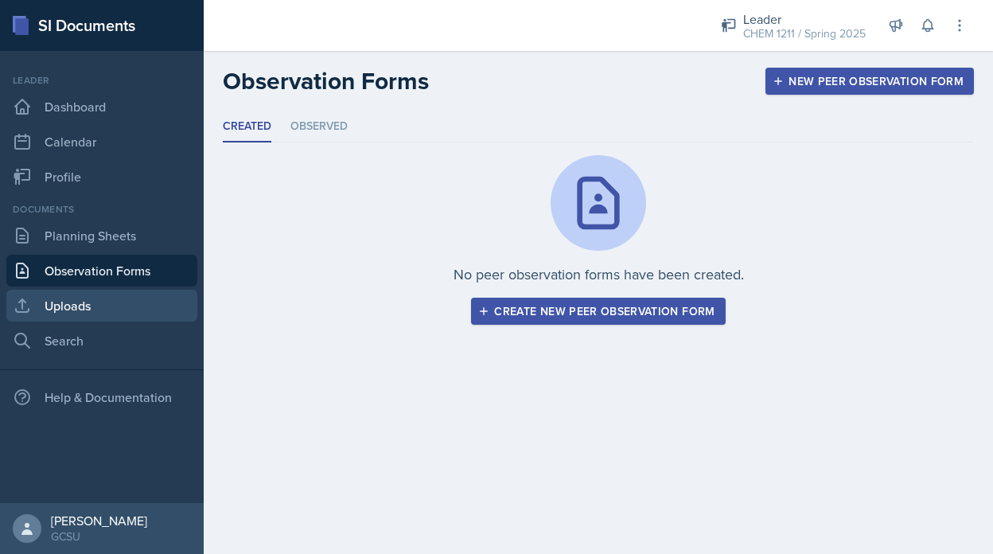
click at [135, 294] on link "Uploads" at bounding box center [101, 305] width 191 height 32
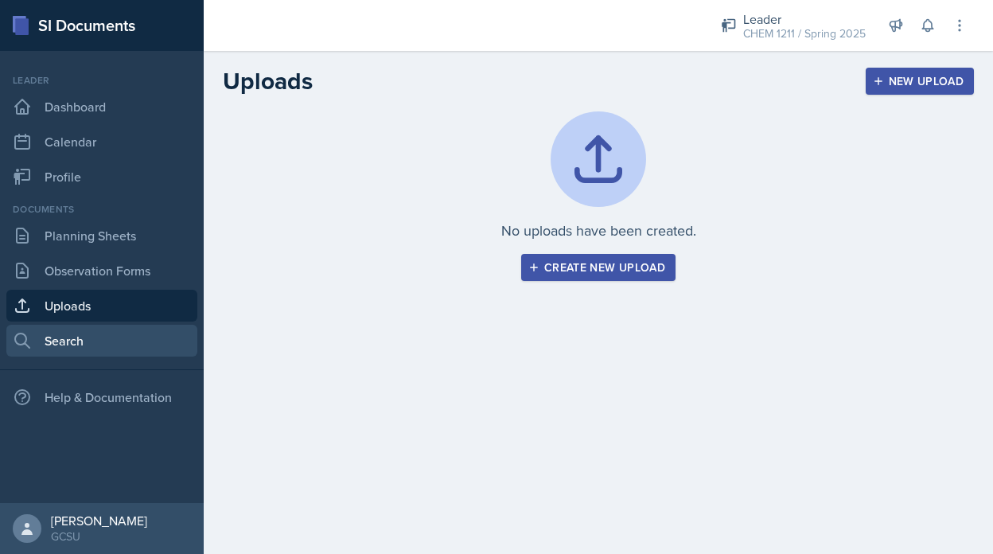
click at [25, 348] on icon at bounding box center [22, 340] width 19 height 19
select select "all"
select select "1"
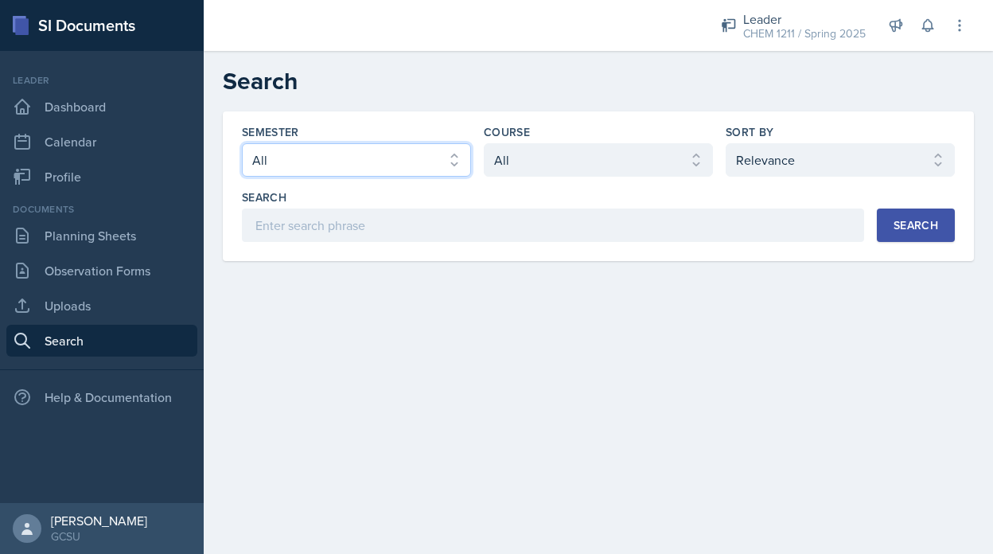
click at [395, 176] on select "Select semester All Fall 2025 Spring 2025 Fall 2024 Spring 2024 Fall 2023 Sprin…" at bounding box center [356, 159] width 229 height 33
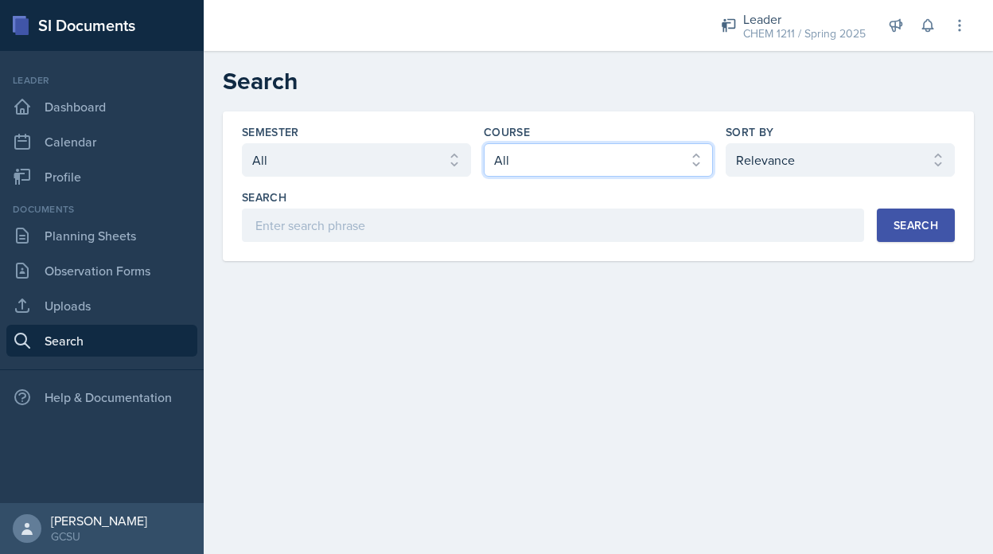
click at [563, 158] on select "Select course All ACCT 3101 ACCT 3102 ASTR 1000 BIOL 1100 BIOL 1107 BIOL 1108 B…" at bounding box center [598, 159] width 229 height 33
select select "40c28a71-7ac6-4eb2-bec7-cf52be4fbfa2"
click at [484, 143] on select "Select course All ACCT 3101 ACCT 3102 ASTR 1000 BIOL 1100 BIOL 1107 BIOL 1108 B…" at bounding box center [598, 159] width 229 height 33
click at [915, 219] on div "Search" at bounding box center [915, 225] width 45 height 13
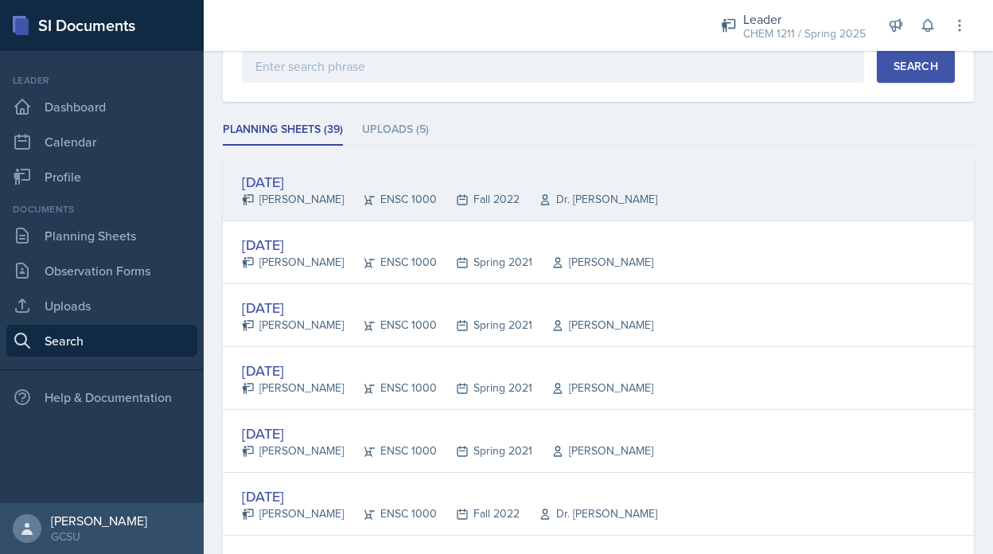
scroll to position [164, 0]
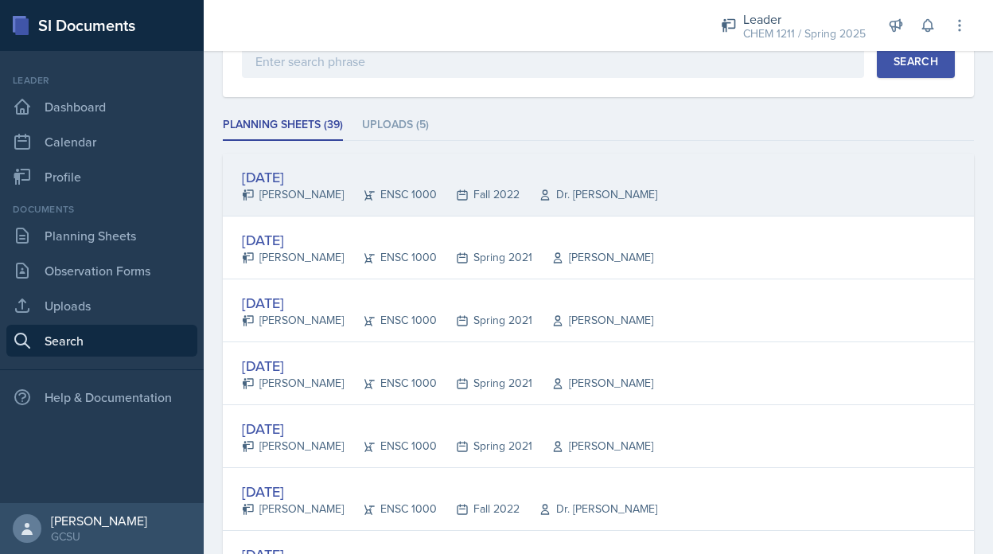
click at [489, 185] on div "[DATE]" at bounding box center [449, 176] width 415 height 21
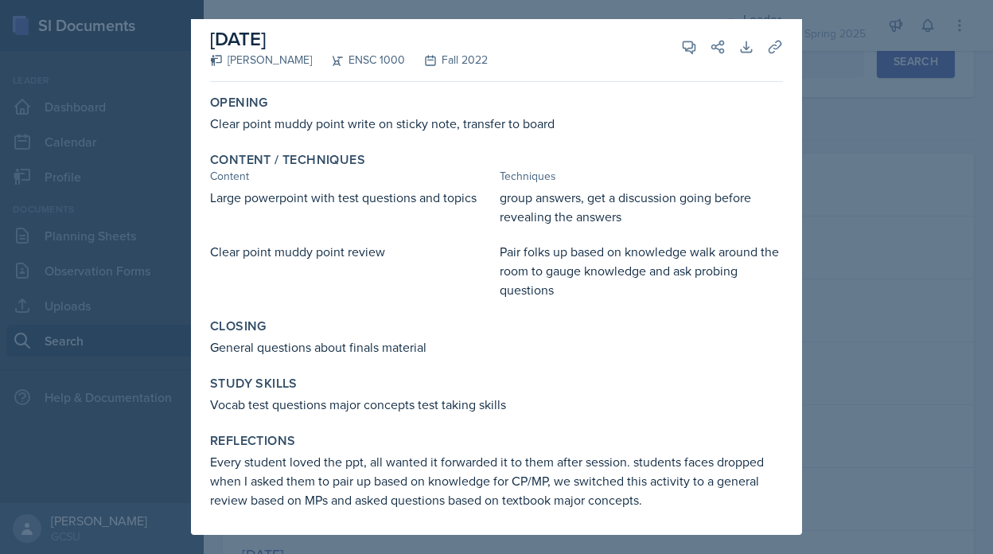
scroll to position [0, 0]
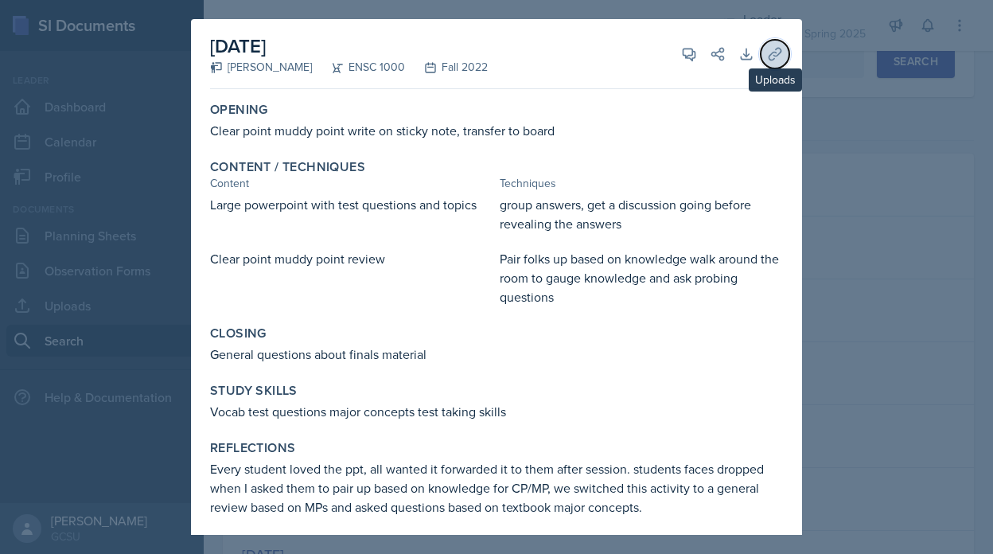
click at [775, 49] on icon at bounding box center [774, 54] width 12 height 12
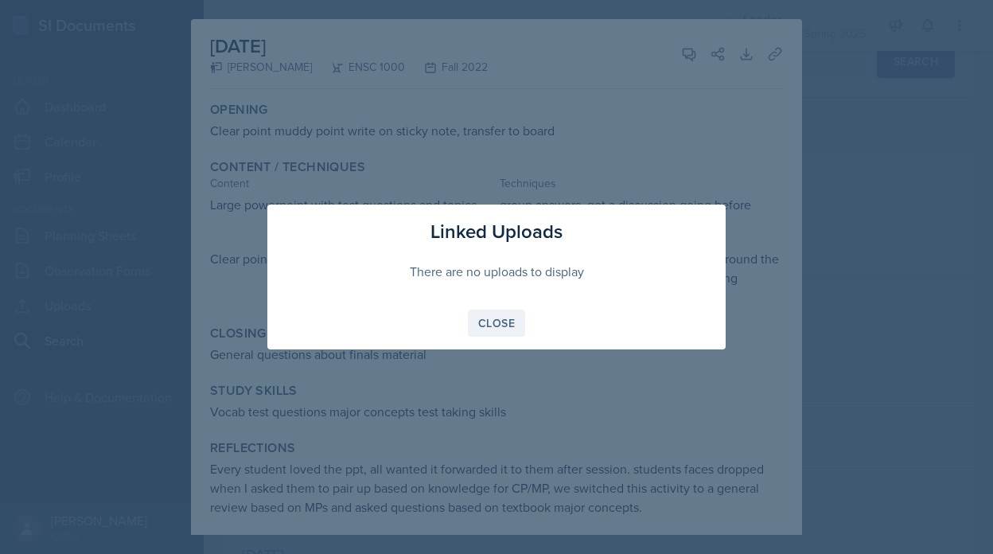
click at [483, 326] on div "Close" at bounding box center [496, 323] width 37 height 13
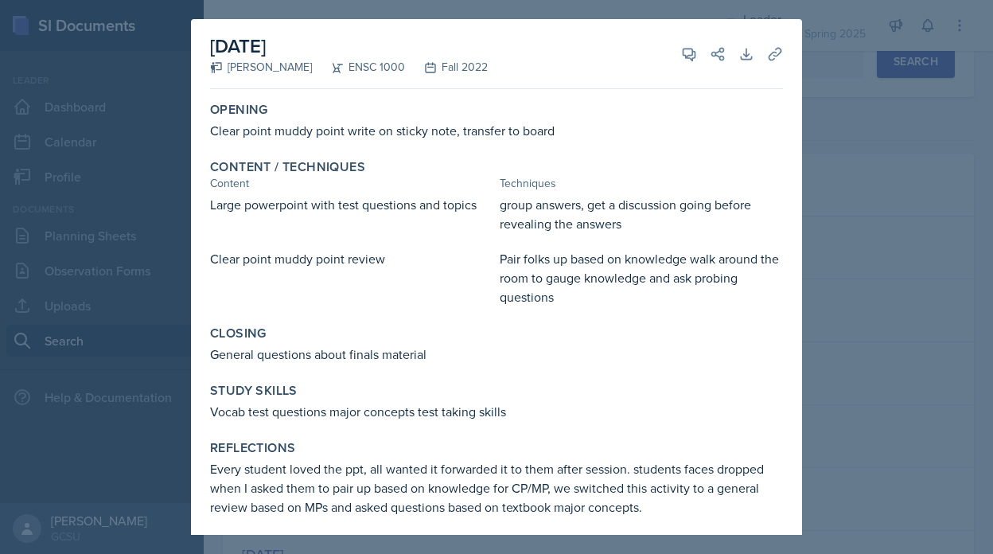
click at [989, 390] on div at bounding box center [496, 277] width 993 height 554
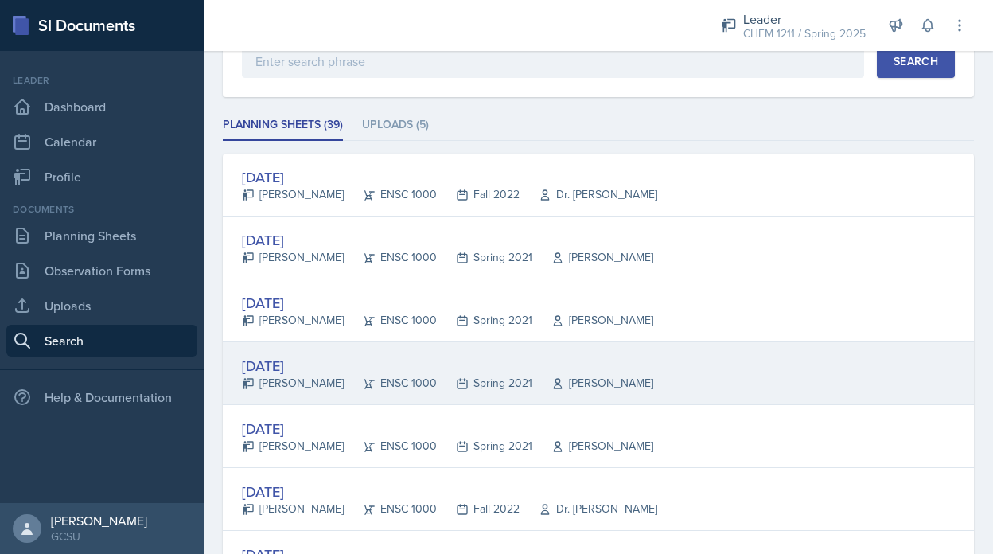
click at [667, 375] on div "[DATE] [PERSON_NAME] ENSC 1000 Spring 2021 [PERSON_NAME]" at bounding box center [598, 373] width 751 height 63
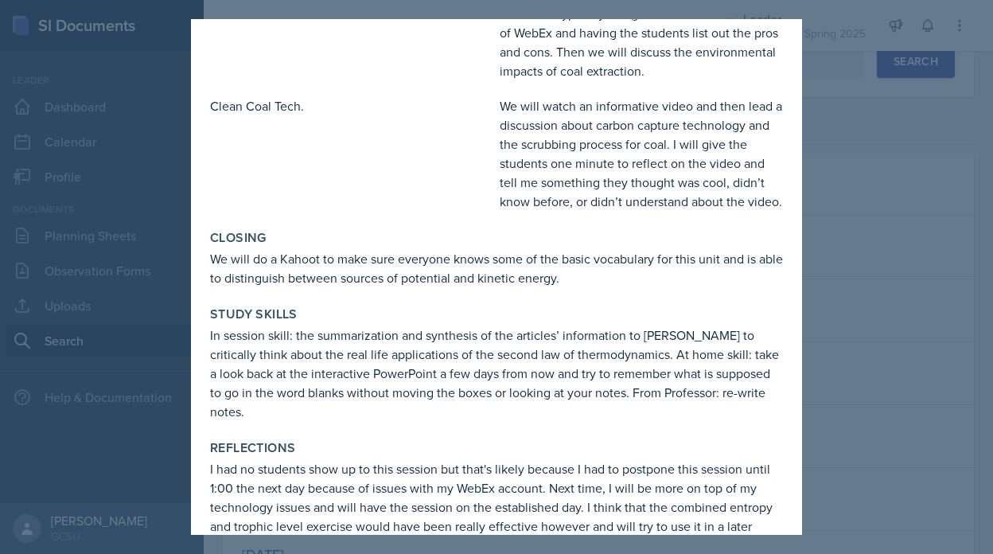
scroll to position [739, 0]
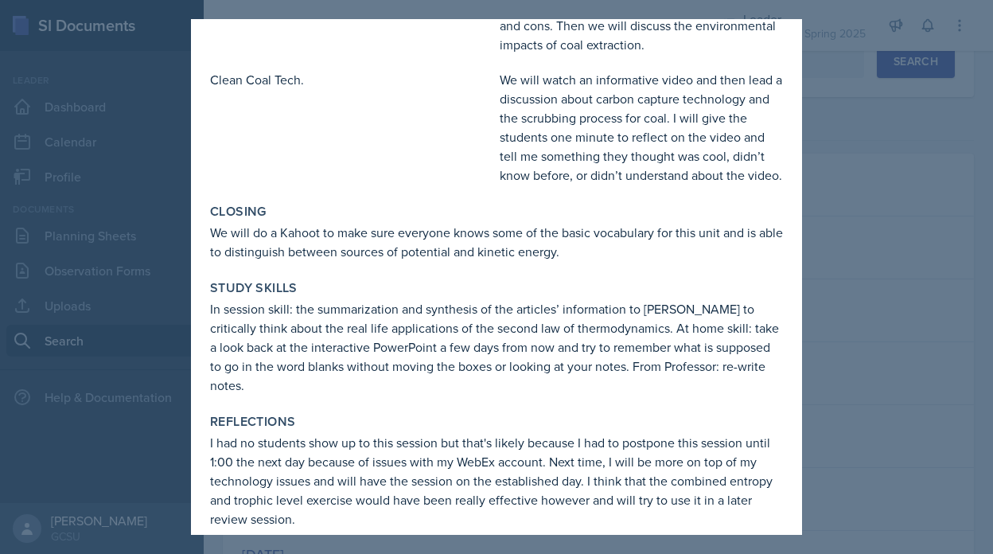
click at [822, 326] on div at bounding box center [496, 277] width 993 height 554
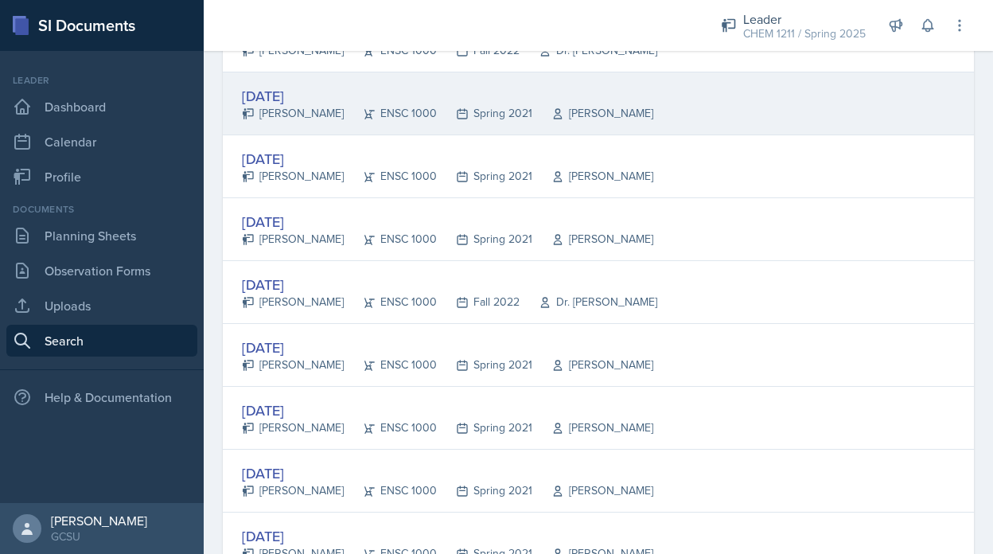
scroll to position [0, 0]
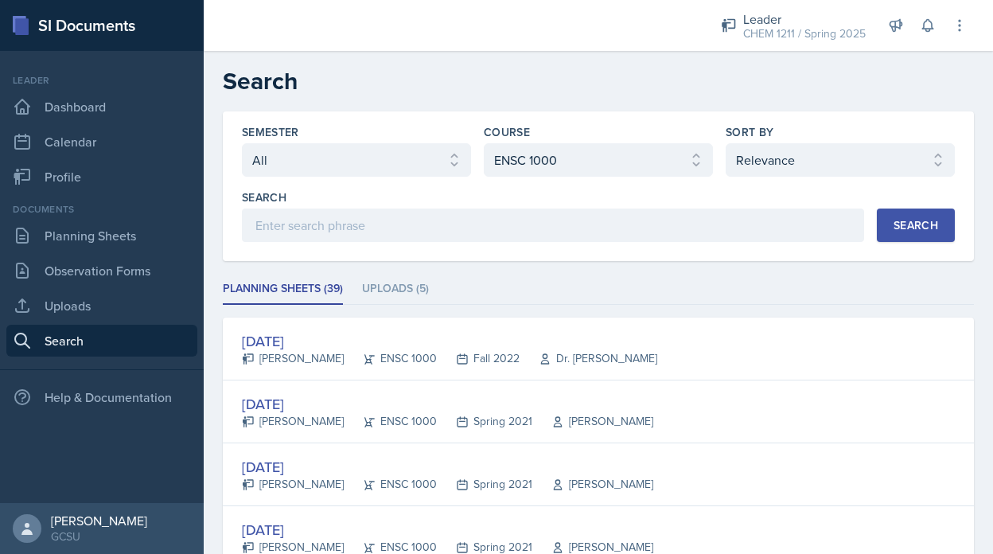
click at [103, 344] on link "Search" at bounding box center [101, 340] width 191 height 32
